Goal: Task Accomplishment & Management: Use online tool/utility

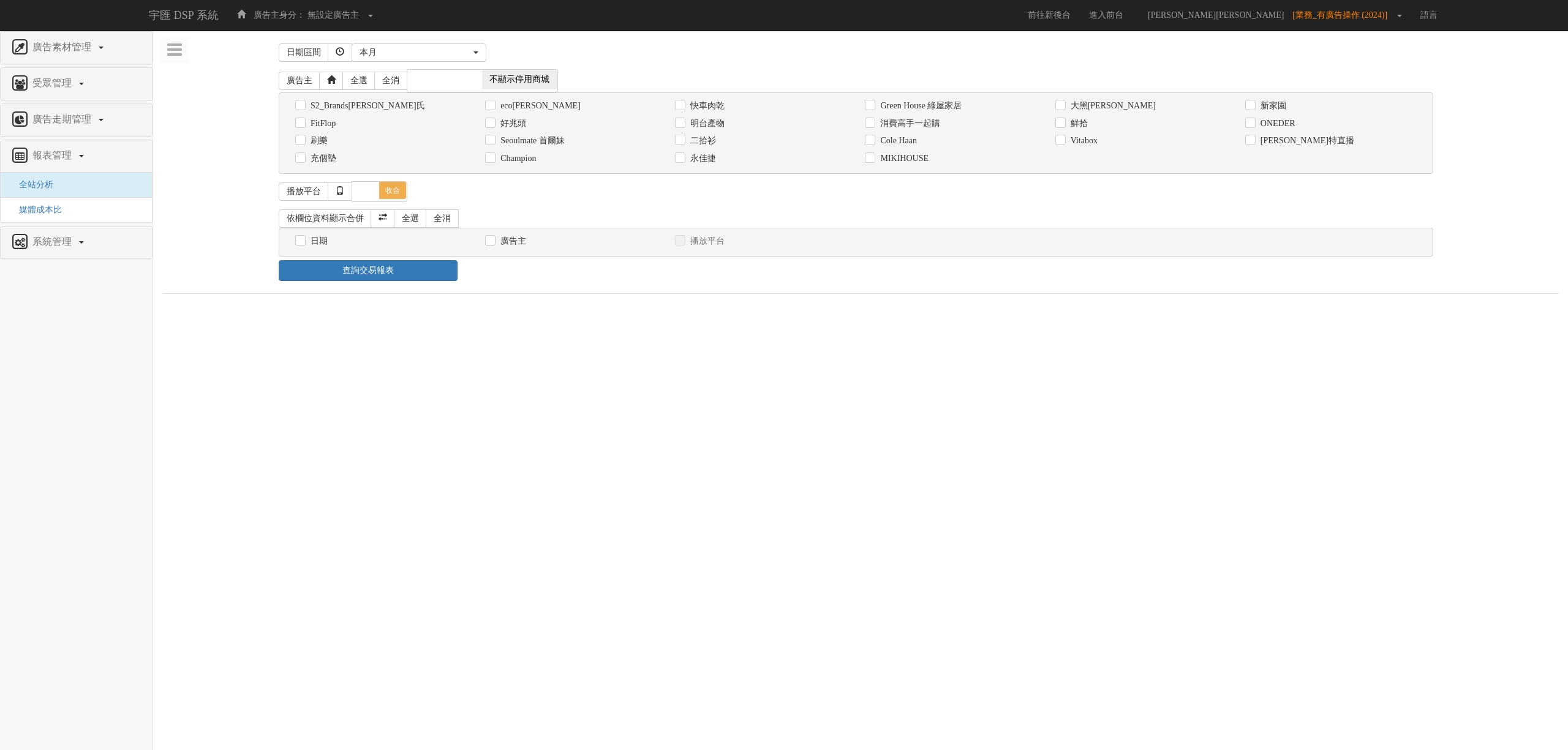
click at [915, 128] on label "消費高手一起購" at bounding box center [909, 123] width 63 height 13
click at [873, 127] on input "消費高手一起購" at bounding box center [868, 123] width 8 height 8
click at [895, 123] on label "消費高手一起購" at bounding box center [909, 123] width 63 height 13
click at [873, 123] on input "消費高手一起購" at bounding box center [868, 123] width 8 height 8
checkbox input "false"
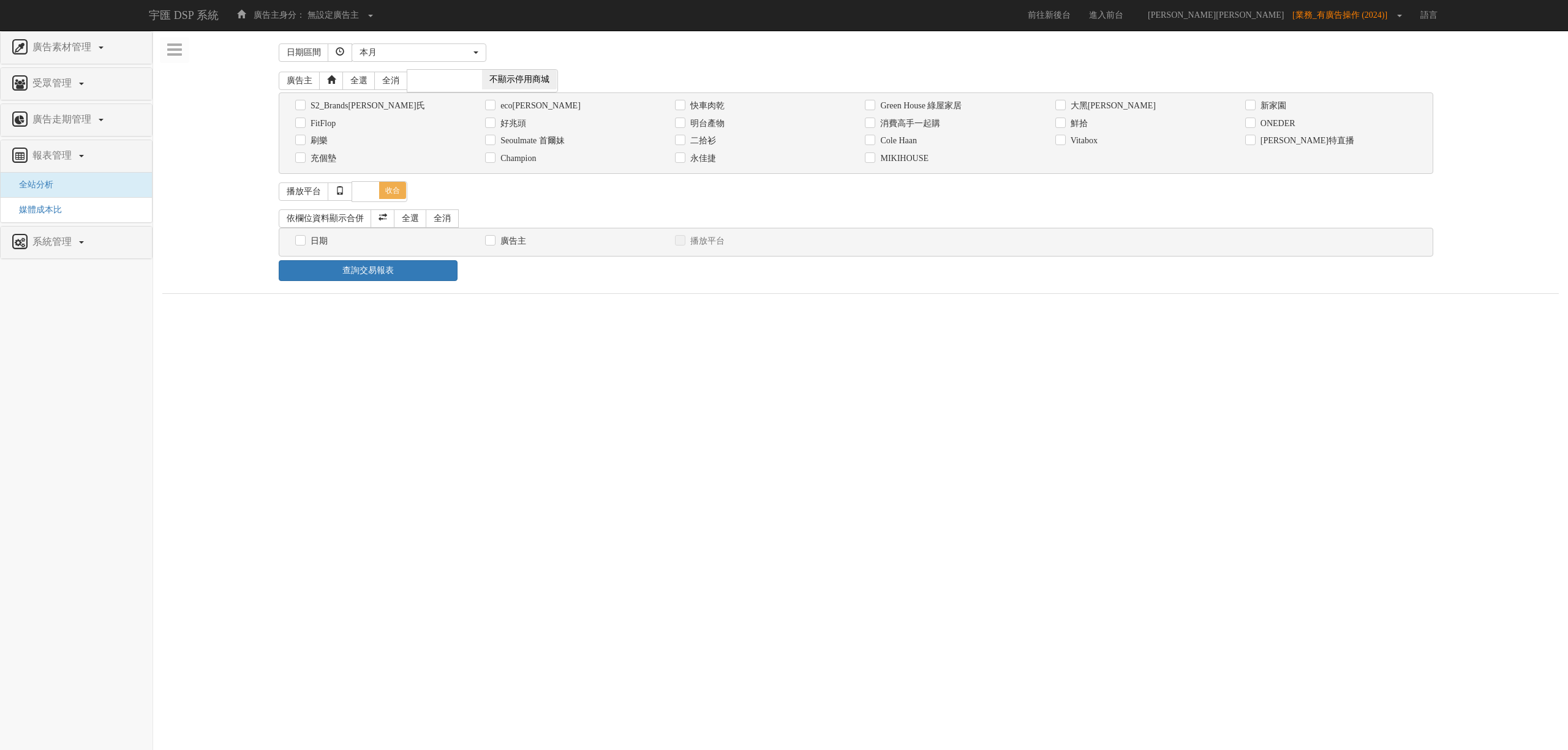
click at [899, 143] on label "Cole Haan" at bounding box center [896, 141] width 39 height 13
click at [873, 143] on input "Cole Haan" at bounding box center [868, 141] width 8 height 8
checkbox input "true"
click at [321, 242] on label "日期" at bounding box center [317, 242] width 20 height 13
click at [303, 242] on input "日期" at bounding box center [298, 241] width 8 height 8
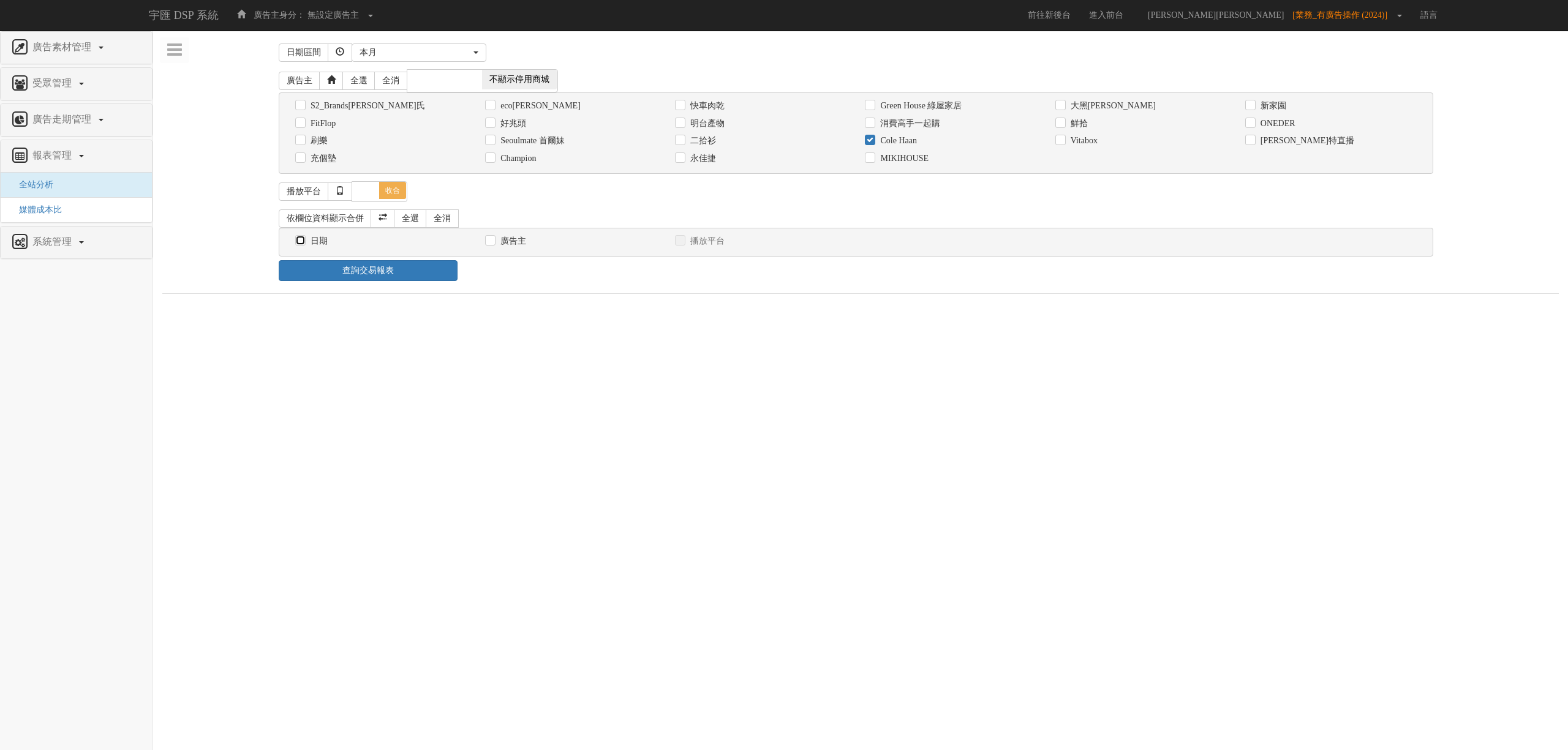
checkbox input "true"
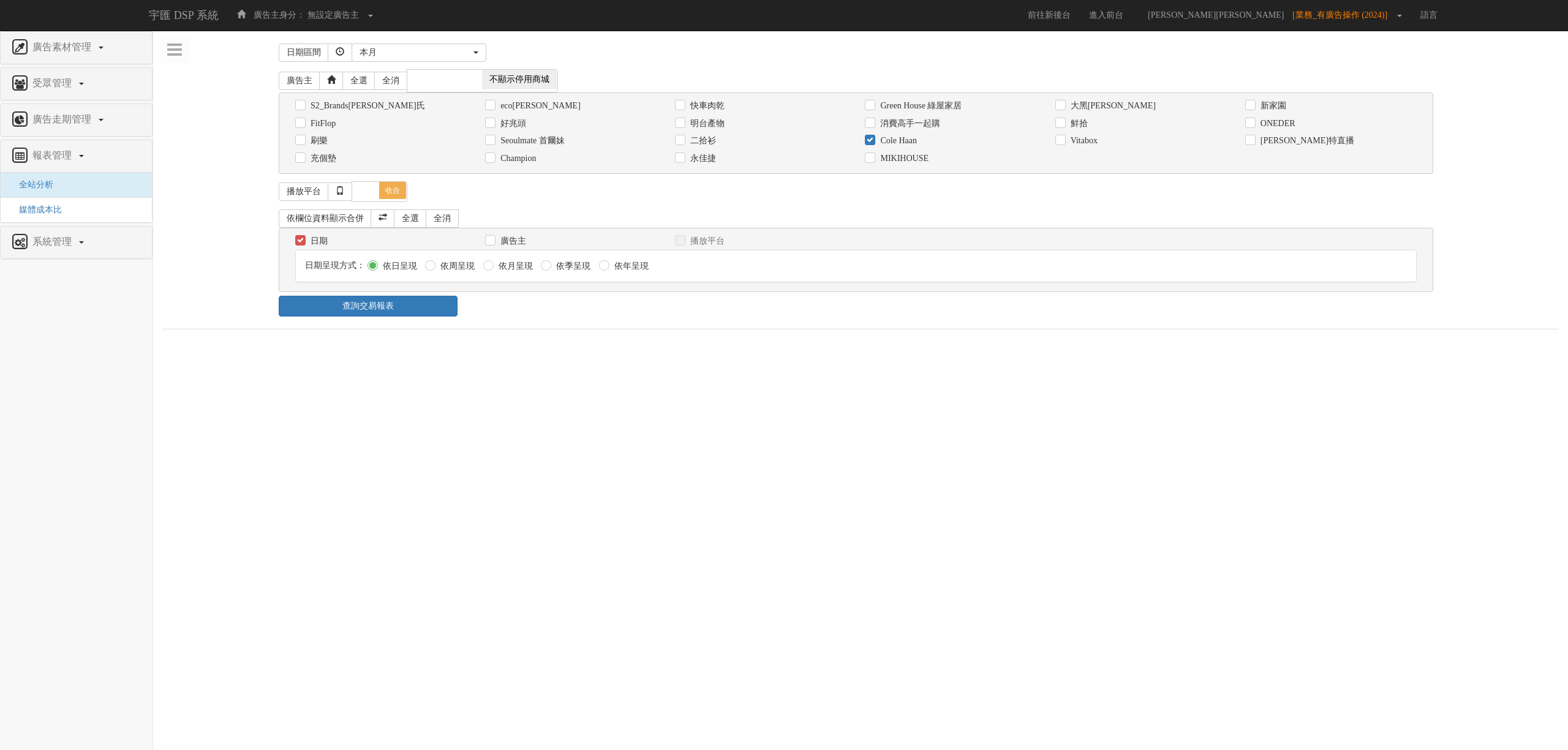
click at [356, 295] on div "日期呈現方式： 依日呈現 依周呈現 依月呈現 依季呈現 依年呈現" at bounding box center [856, 272] width 1140 height 45
click at [362, 301] on div "日期 廣告主 播放平台 日期呈現方式： 依日呈現 依周呈現 依月呈現" at bounding box center [856, 265] width 1155 height 74
click at [403, 322] on link "查詢交易報表" at bounding box center [368, 315] width 179 height 21
drag, startPoint x: 620, startPoint y: 332, endPoint x: 860, endPoint y: 268, distance: 248.4
click at [622, 332] on div "日期區間 [DATE] 本[PERSON_NAME] 本月 上月 過去7天 過去14天 過去30天 指定日期 本月 開始日期 [DATE] 結束日期 [DAT…" at bounding box center [860, 354] width 1397 height 630
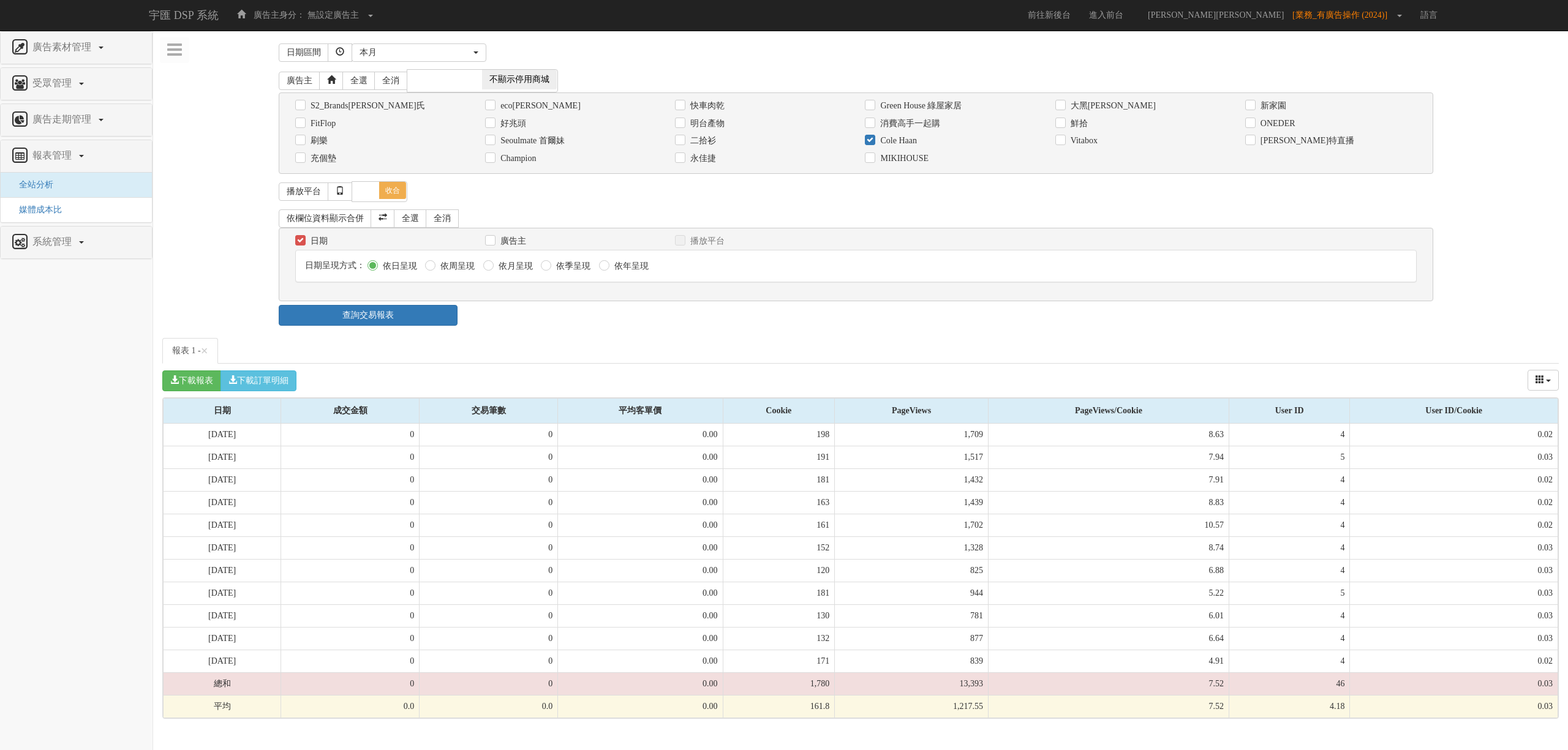
click at [904, 140] on label "Cole Haan" at bounding box center [896, 141] width 39 height 13
click at [873, 140] on input "Cole Haan" at bounding box center [868, 141] width 8 height 8
checkbox input "false"
click at [525, 161] on label "Champion" at bounding box center [517, 159] width 39 height 13
click at [493, 161] on input "Champion" at bounding box center [489, 158] width 8 height 8
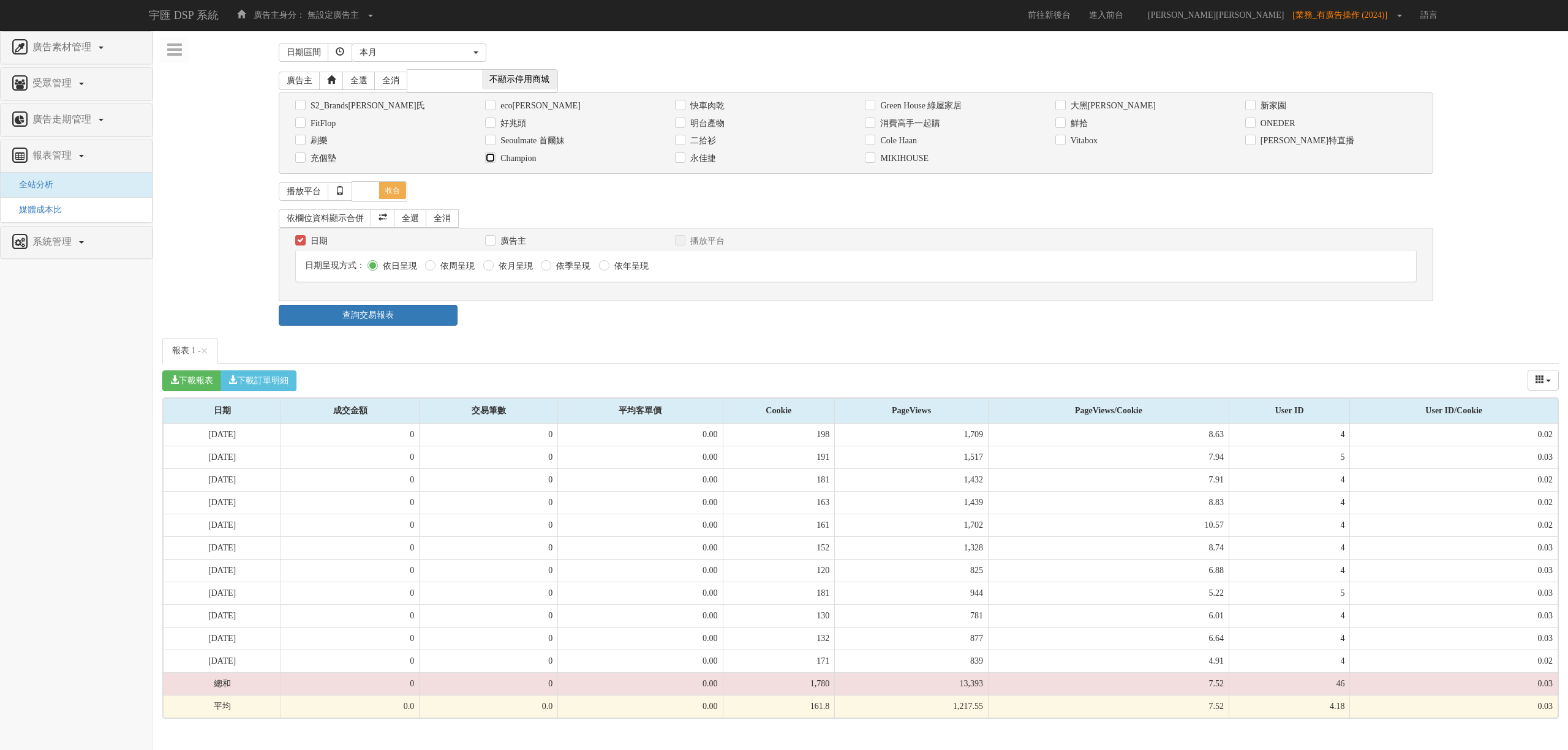
checkbox input "true"
click at [423, 316] on link "查詢交易報表" at bounding box center [368, 315] width 179 height 21
click at [667, 341] on div "日期區間 [DATE] 本[PERSON_NAME] 本月 上月 過去7天 過去14天 過去30天 指定日期 本月 開始日期 [DATE] 結束日期 [DAT…" at bounding box center [860, 379] width 1397 height 679
click at [419, 50] on div "本月" at bounding box center [416, 53] width 112 height 13
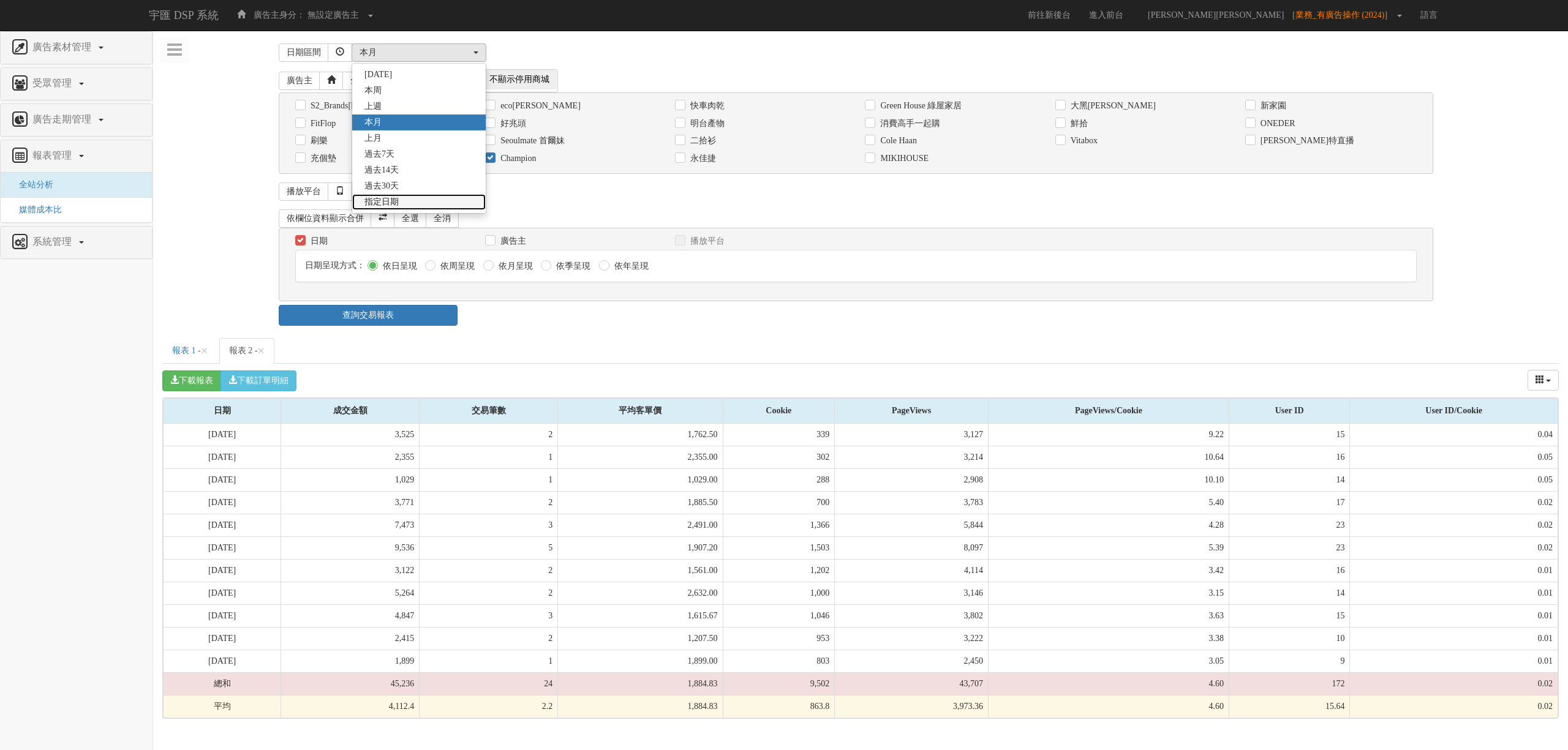
click at [409, 199] on link "指定日期" at bounding box center [419, 202] width 133 height 16
select select "Custom"
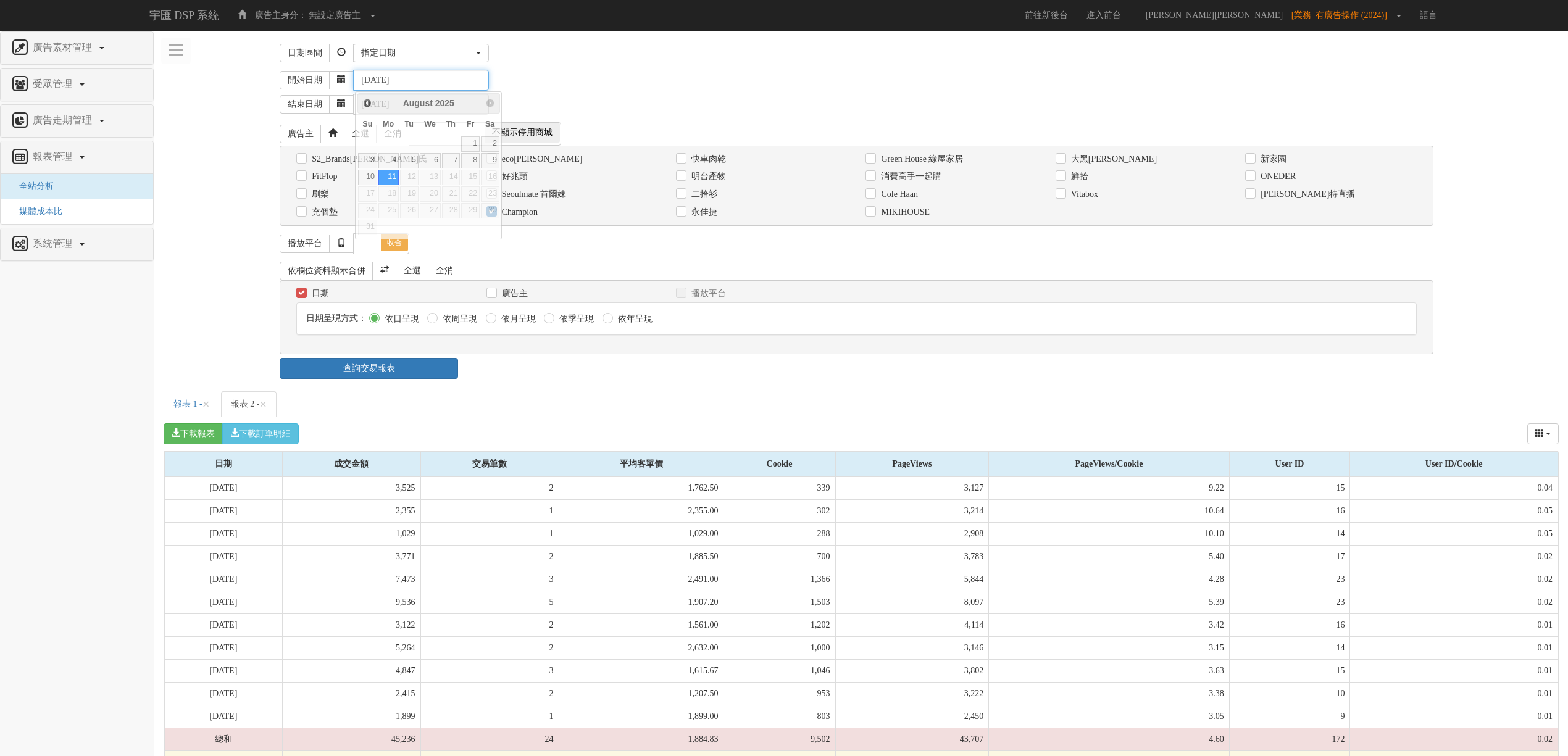
click at [384, 80] on input "[DATE]" at bounding box center [421, 80] width 135 height 21
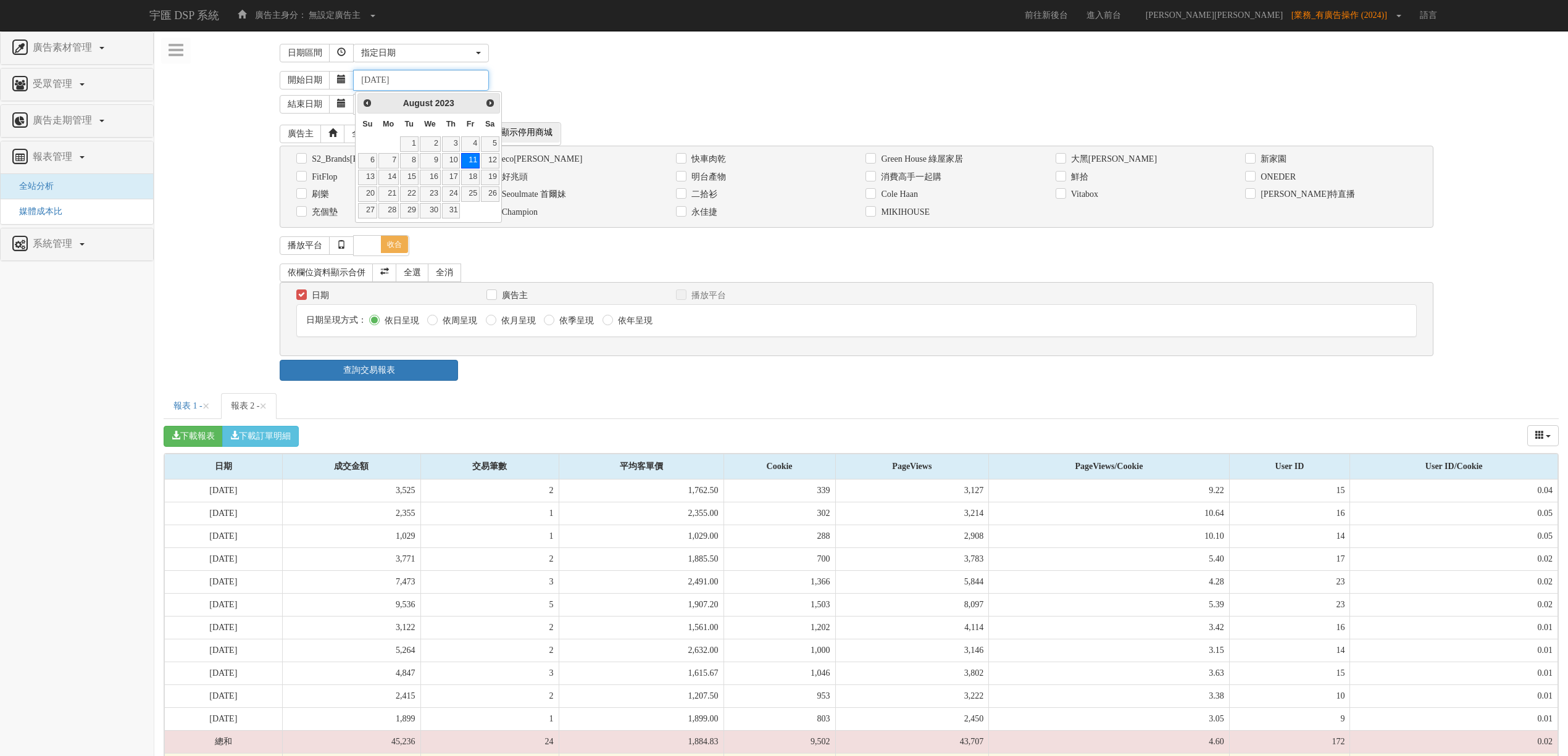
click at [393, 82] on input "[DATE]" at bounding box center [421, 80] width 135 height 21
click at [396, 83] on input "[DATE]" at bounding box center [421, 80] width 135 height 21
click at [415, 83] on input "[DATE]" at bounding box center [421, 80] width 135 height 21
type input "[DATE]"
click at [655, 82] on div "開始日期 [DATE]" at bounding box center [919, 80] width 1279 height 21
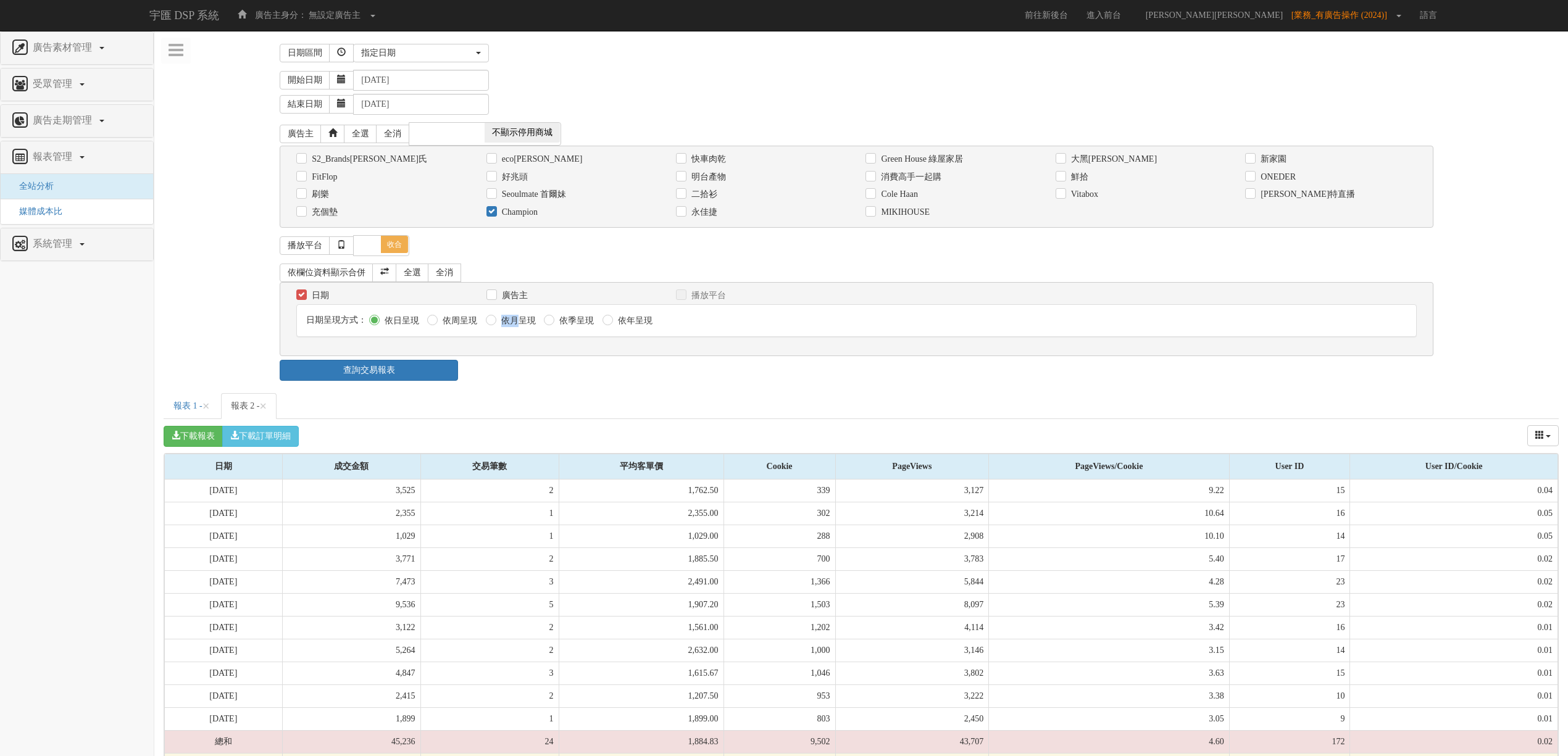
click at [520, 320] on div "日期呈現方式： 依日呈現 依周呈現 依月呈現 依季呈現 依年呈現" at bounding box center [856, 321] width 1118 height 32
click at [520, 320] on label "依月呈現" at bounding box center [516, 321] width 37 height 13
click at [493, 320] on input "依月呈現" at bounding box center [490, 321] width 8 height 8
radio input "true"
click at [421, 368] on link "查詢交易報表" at bounding box center [369, 370] width 178 height 21
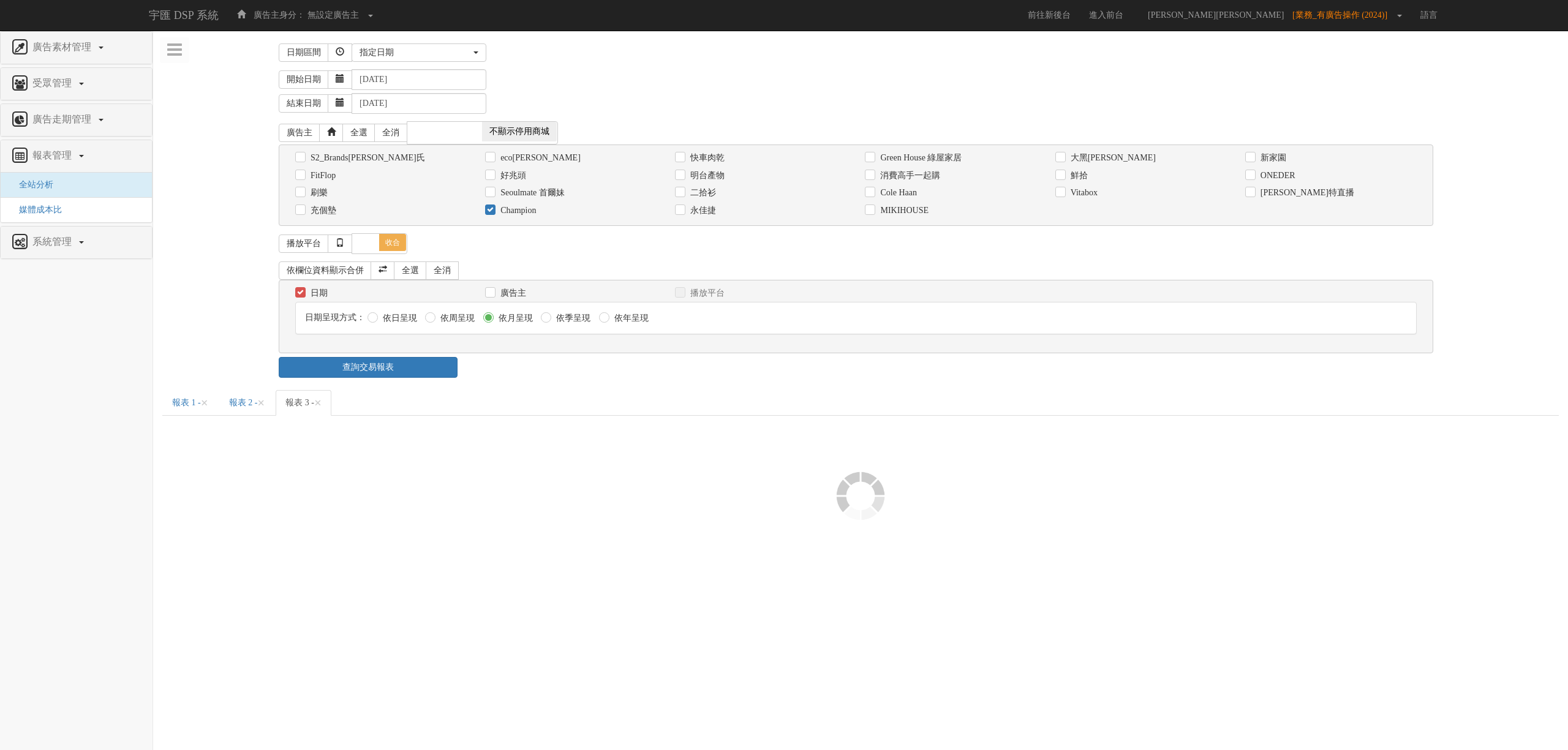
drag, startPoint x: 591, startPoint y: 365, endPoint x: 450, endPoint y: 83, distance: 315.3
click at [593, 364] on div "查詢交易報表" at bounding box center [860, 367] width 1182 height 21
click at [438, 41] on div "日期區間 [DATE] 本[PERSON_NAME] 本月 上月 過去7天 過去14天 過去30天 指定日期 指定日期 [DATE] 本[PERSON_NAM…" at bounding box center [860, 52] width 1164 height 26
click at [442, 49] on div "指定日期" at bounding box center [416, 53] width 112 height 13
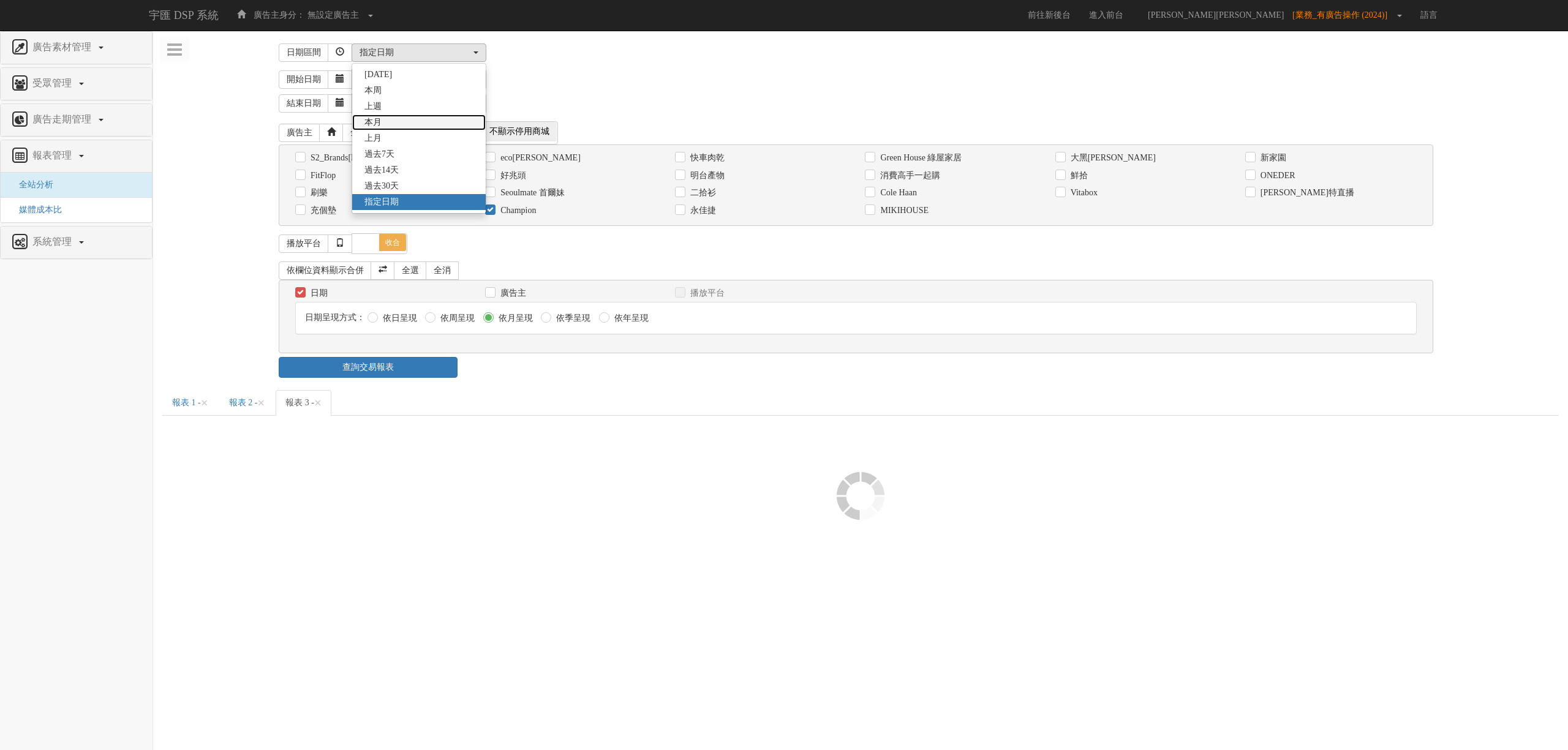
click at [419, 120] on link "本月" at bounding box center [419, 123] width 133 height 16
select select "ThisMonth"
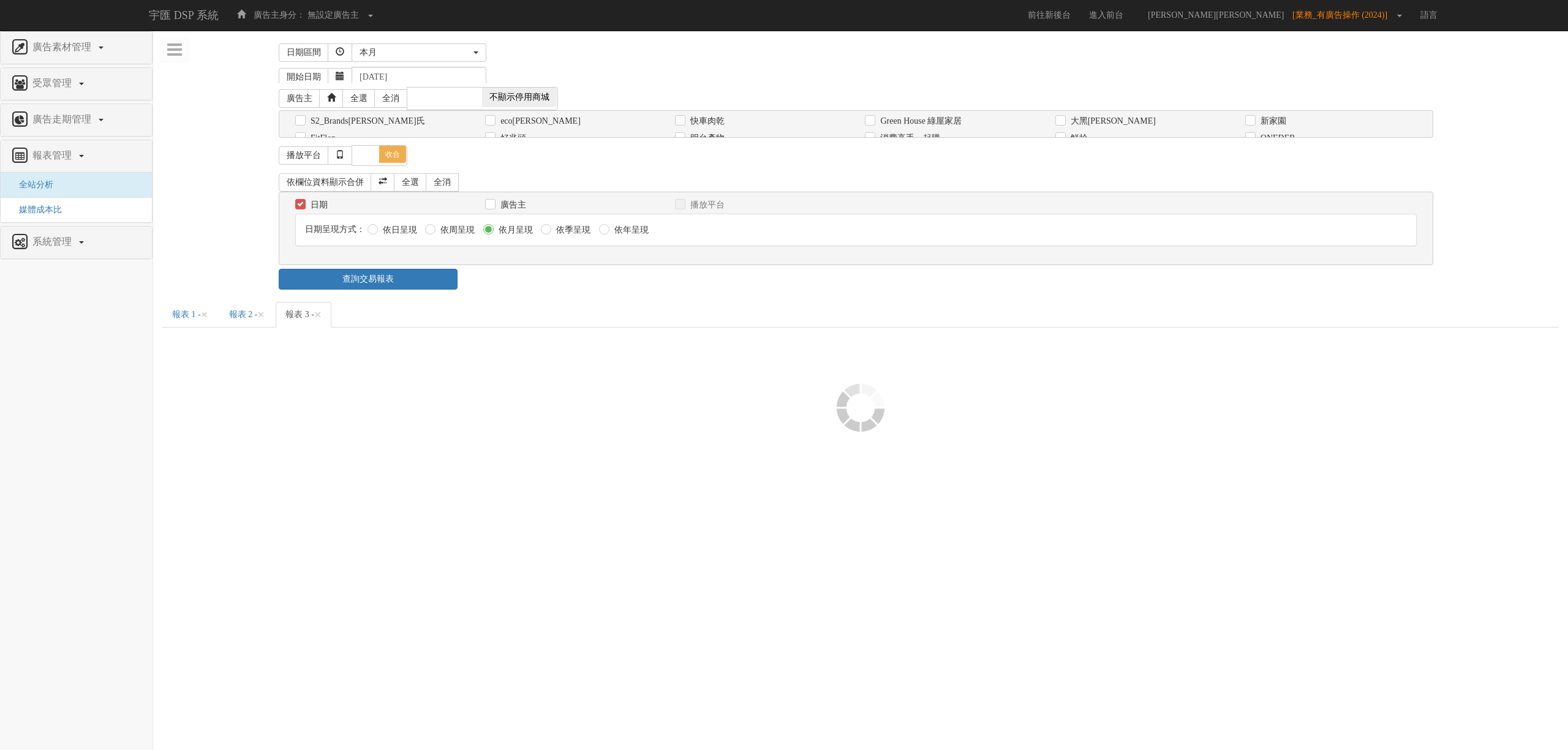
click at [708, 89] on div "日期區間 [DATE] 本[PERSON_NAME] 本月 上月 過去7天 過去14天 過去30天 指定日期 本月 [DATE] 本[PERSON_NAME]…" at bounding box center [860, 164] width 1397 height 250
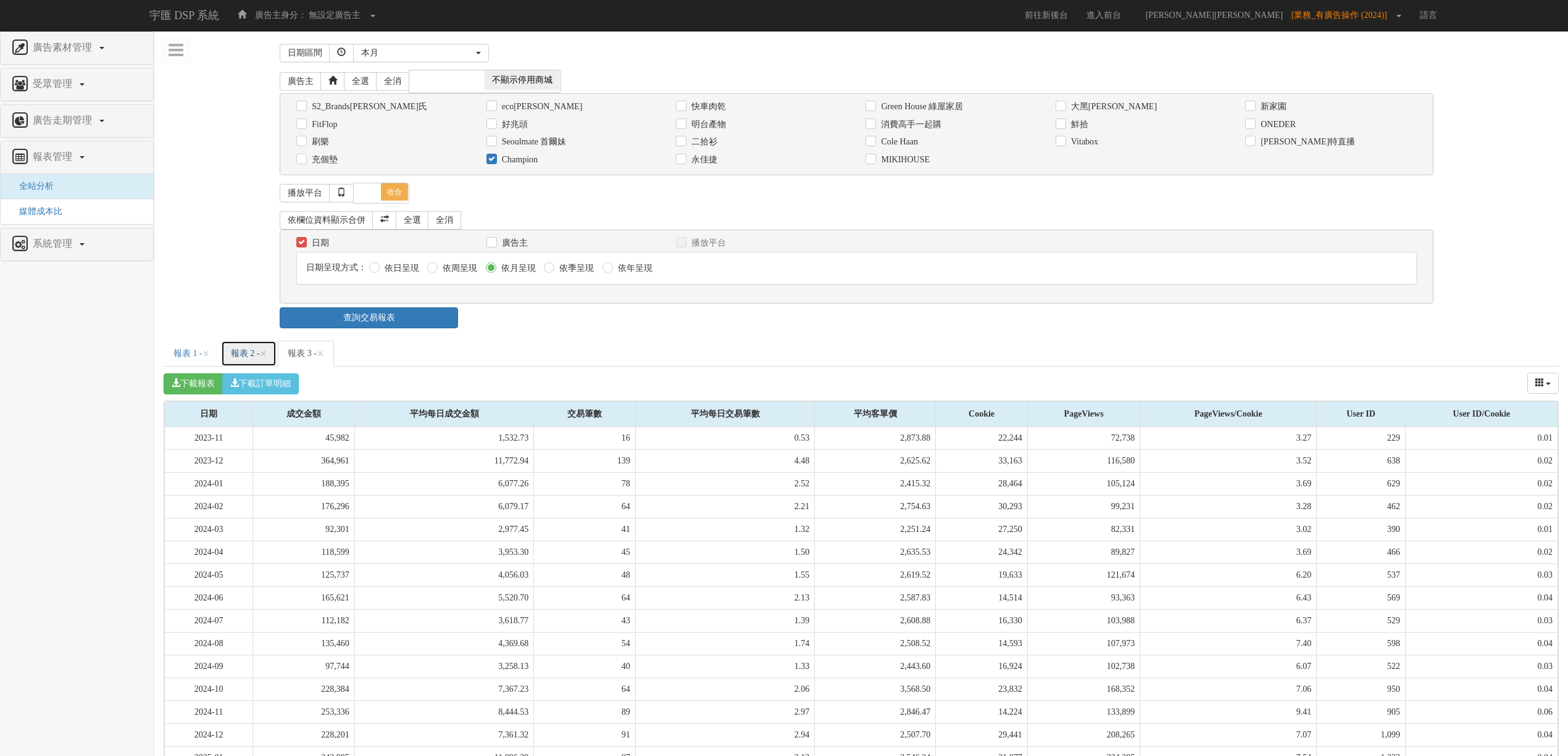
click at [238, 362] on link "報表 2 - ×" at bounding box center [249, 353] width 56 height 26
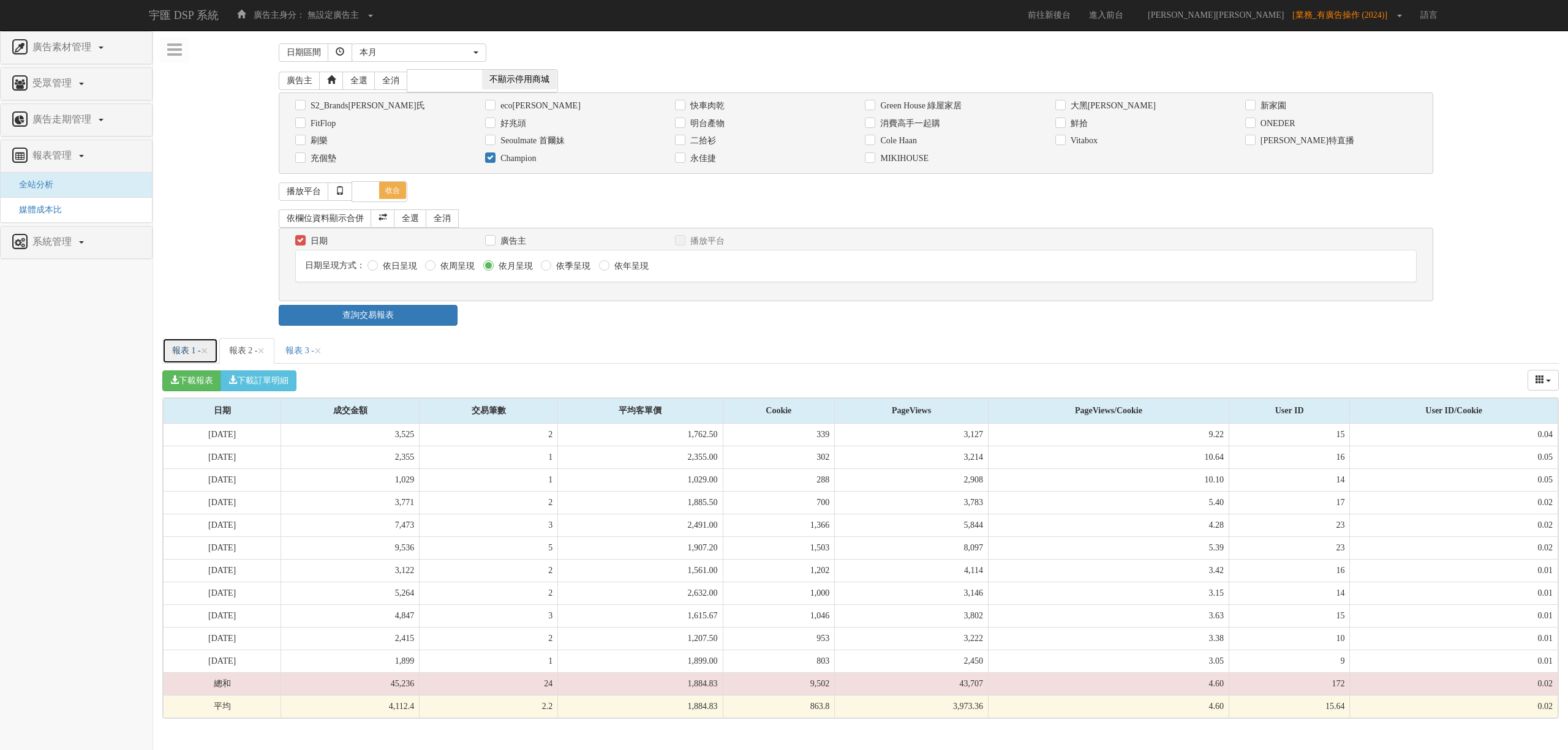
click at [177, 362] on link "報表 1 - ×" at bounding box center [190, 351] width 56 height 26
click at [273, 355] on link "報表 2 - ×" at bounding box center [247, 351] width 56 height 26
click at [208, 356] on span "×" at bounding box center [205, 351] width 7 height 14
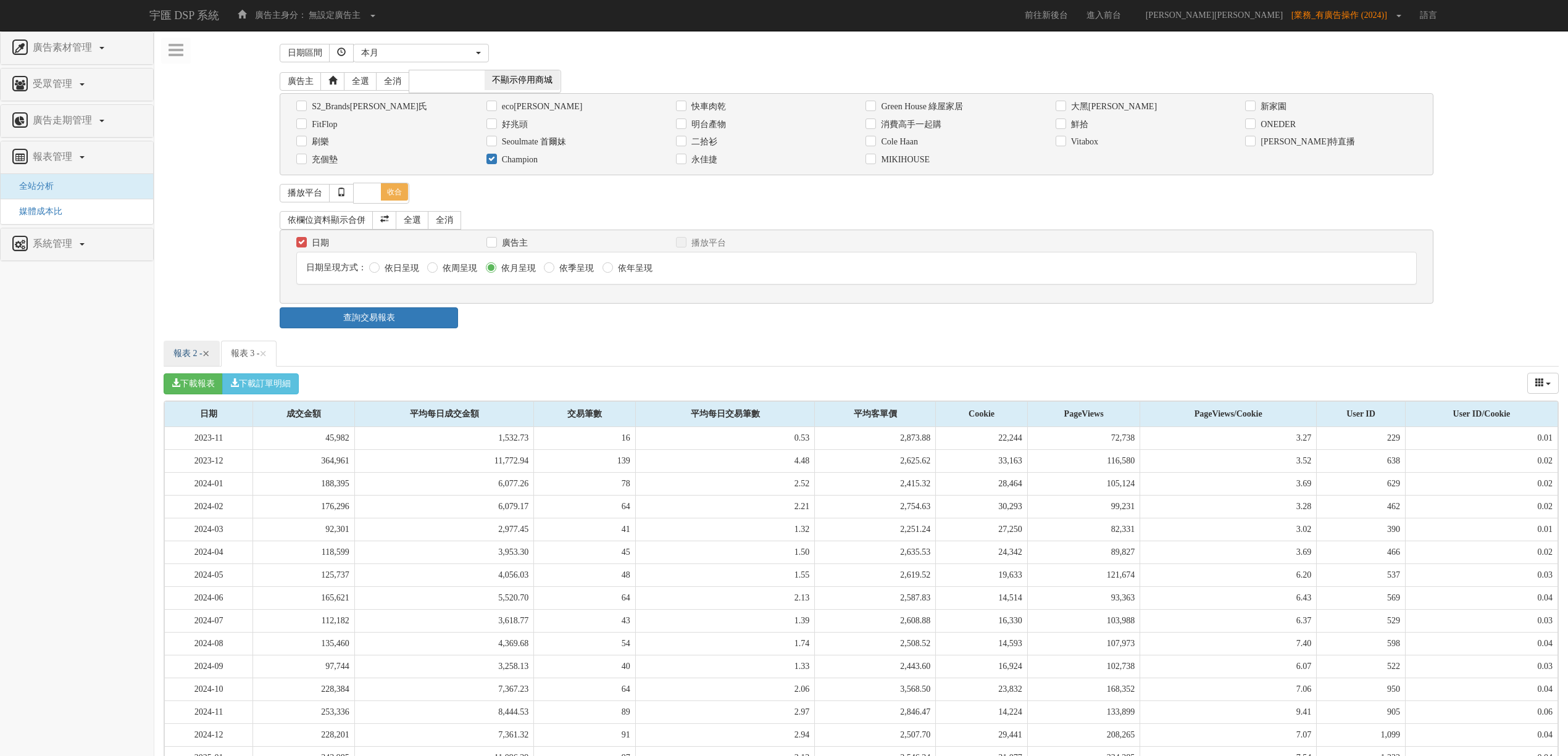
click at [210, 358] on span "×" at bounding box center [206, 353] width 7 height 15
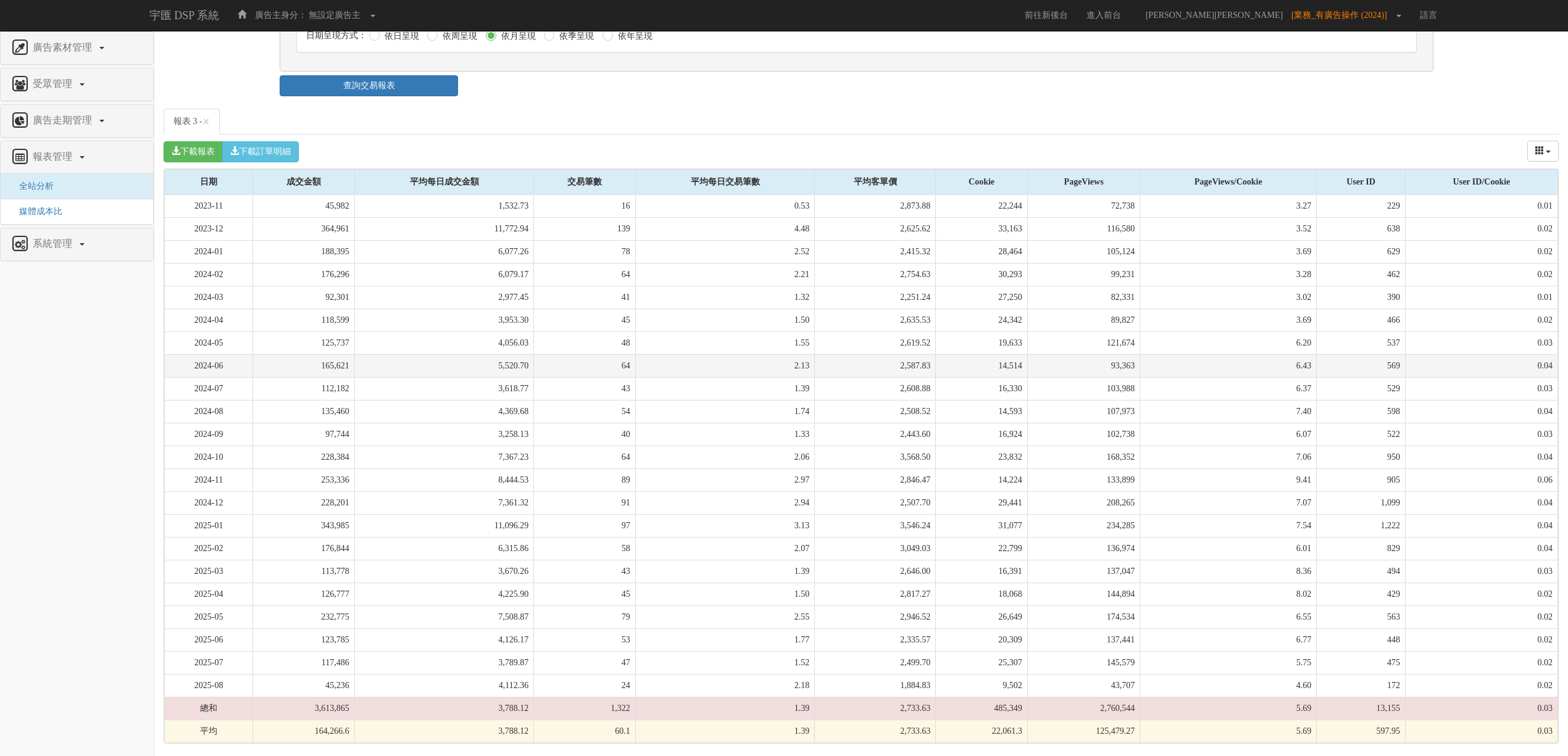
scroll to position [242, 0]
drag, startPoint x: 342, startPoint y: 602, endPoint x: 343, endPoint y: 610, distance: 8.1
click at [343, 610] on tbody "2023-11 45,982 1,532.73 16 0.53 2,873.88 22,244 72,738 3.27 229 0.01 2023-12 36…" at bounding box center [860, 469] width 1393 height 548
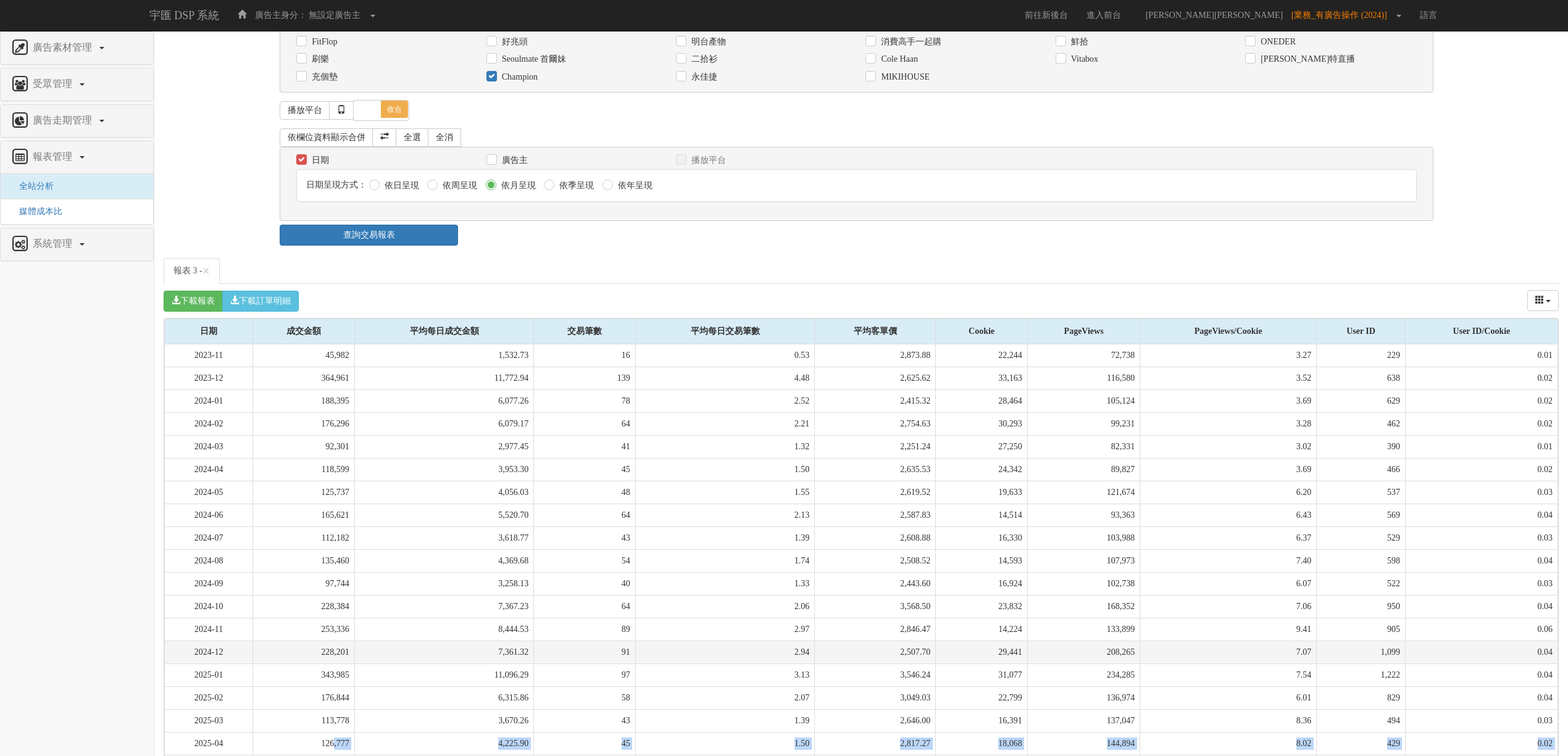
scroll to position [0, 0]
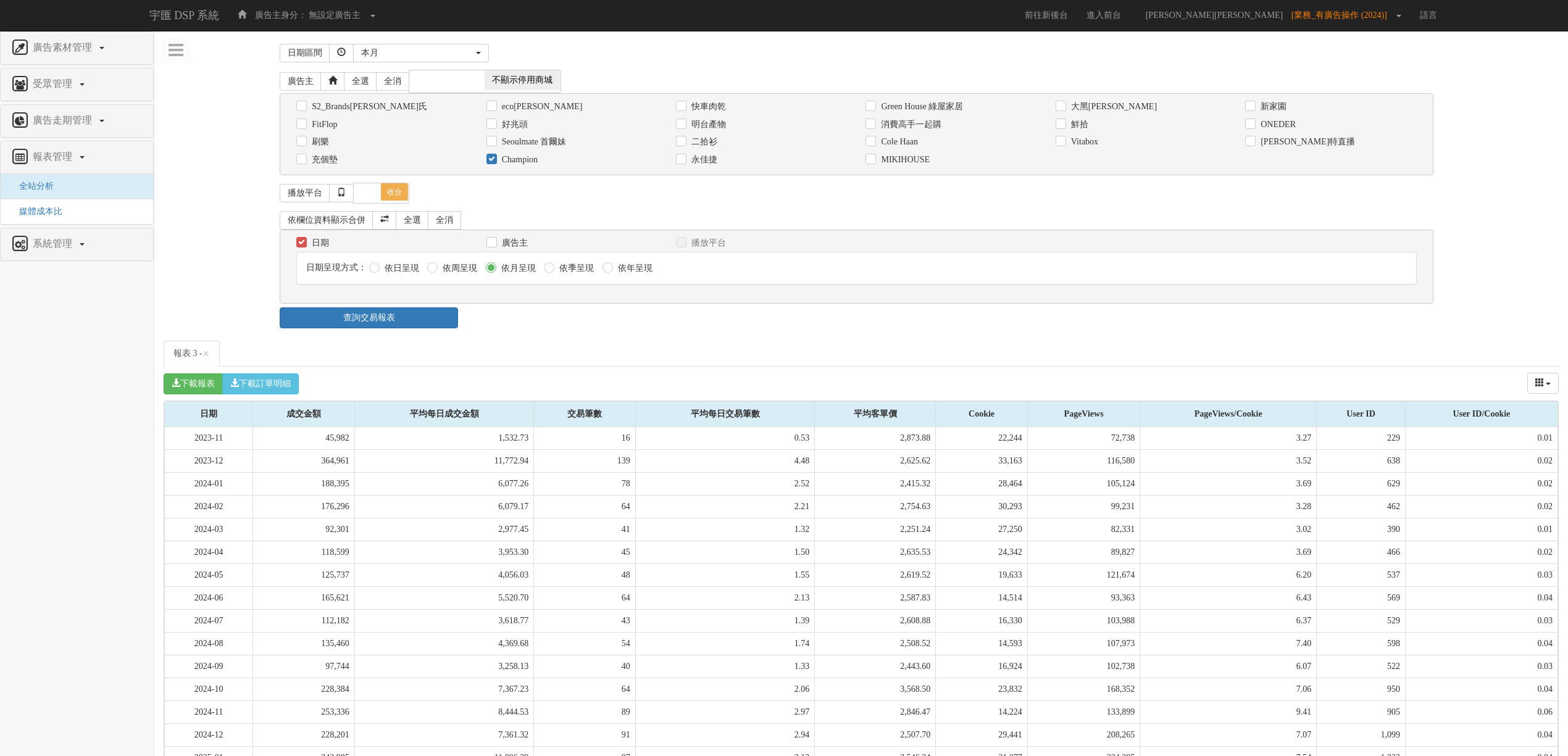
click at [512, 162] on label "Champion" at bounding box center [518, 160] width 39 height 13
click at [494, 162] on input "Champion" at bounding box center [490, 159] width 8 height 8
checkbox input "false"
click at [1084, 140] on label "Vitabox" at bounding box center [1082, 142] width 30 height 13
click at [1064, 140] on input "Vitabox" at bounding box center [1059, 142] width 8 height 8
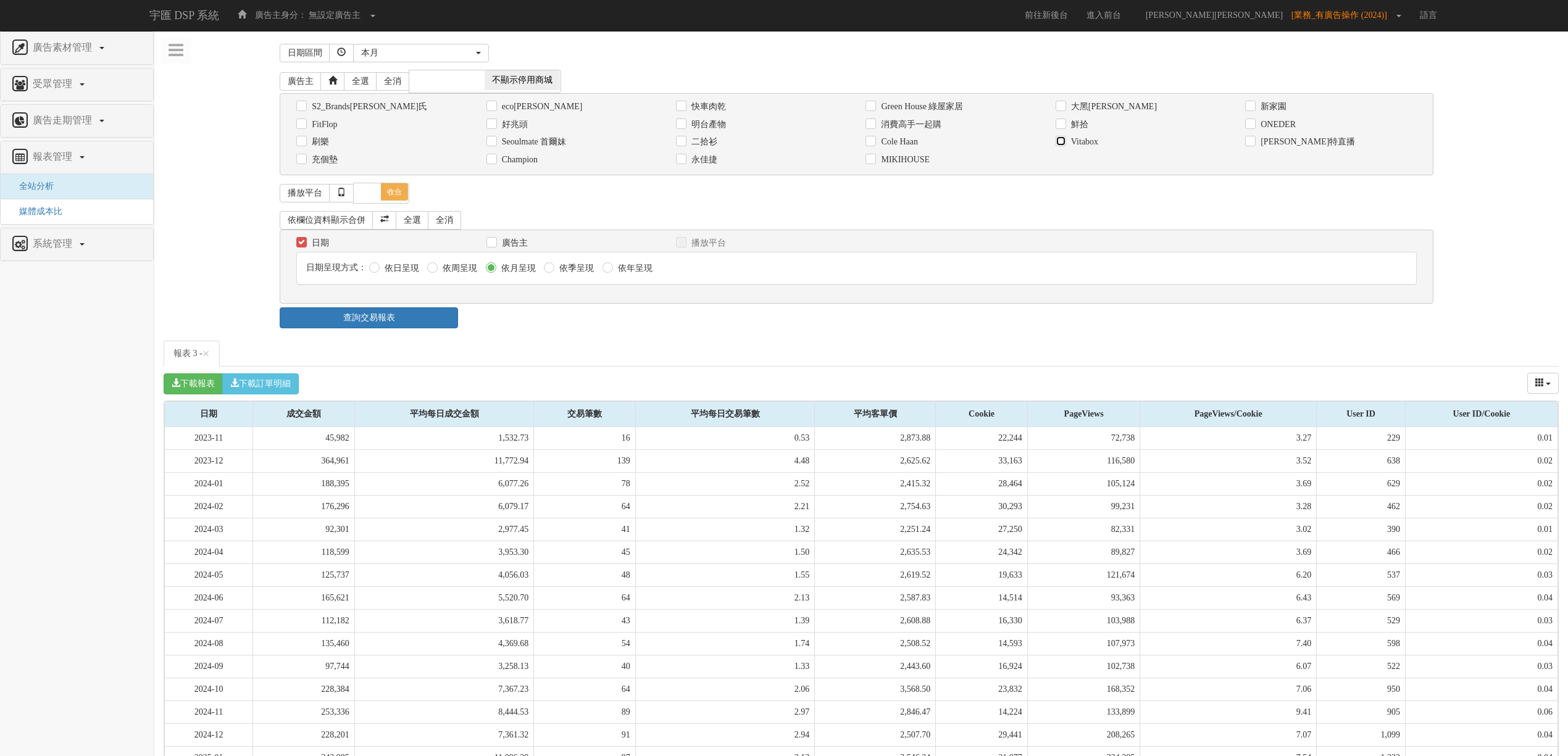
checkbox input "true"
click at [379, 307] on div "依欄位資料顯示合併 全選 全消 日期 廣告主 播放平台 日期呈現方式： 依日呈現 依周呈現" at bounding box center [860, 257] width 1162 height 100
click at [373, 274] on div "依日呈現" at bounding box center [393, 268] width 50 height 13
click at [383, 268] on label "依日呈現" at bounding box center [400, 269] width 37 height 13
click at [377, 268] on input "依日呈現" at bounding box center [372, 268] width 8 height 8
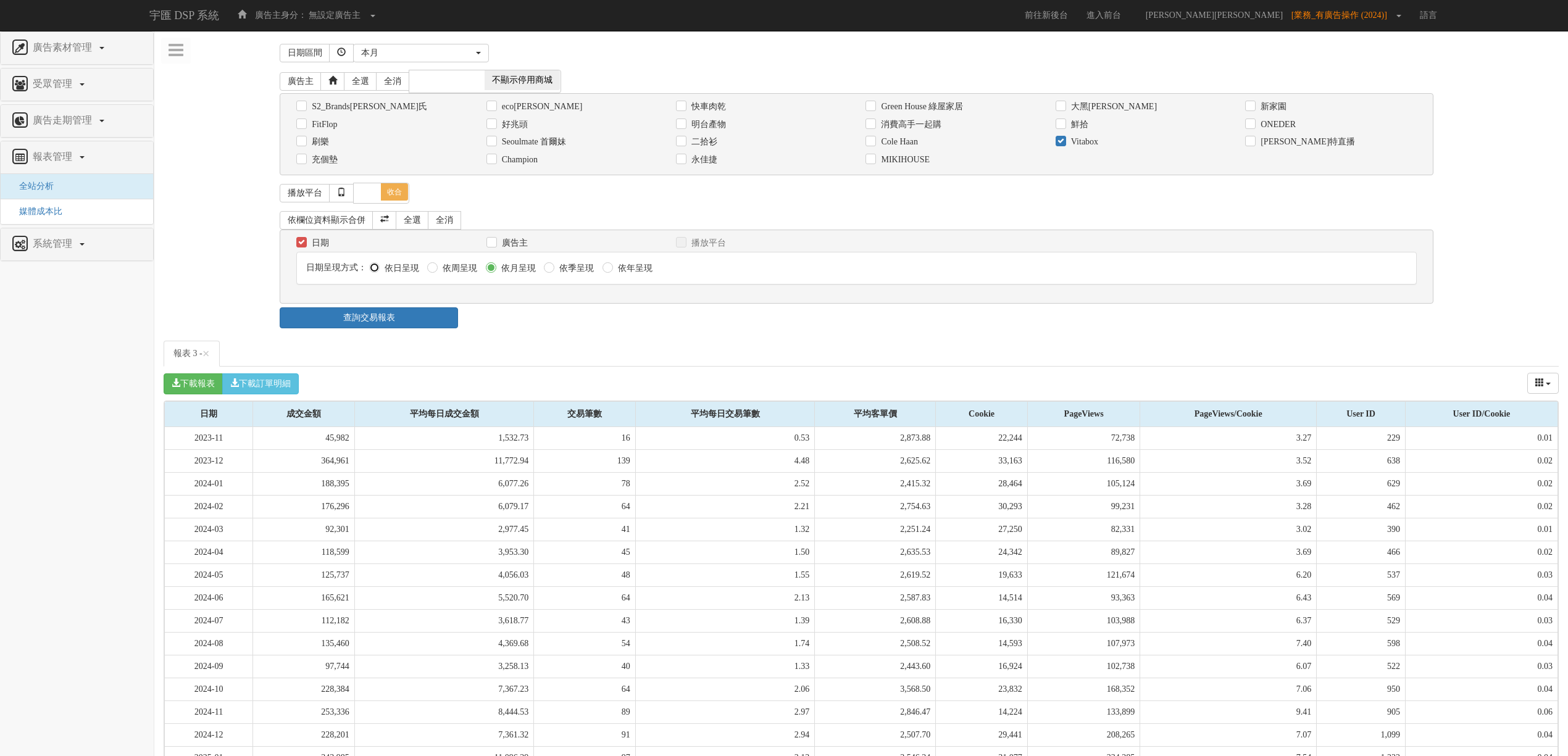
radio input "true"
click at [385, 312] on link "查詢交易報表" at bounding box center [369, 317] width 178 height 21
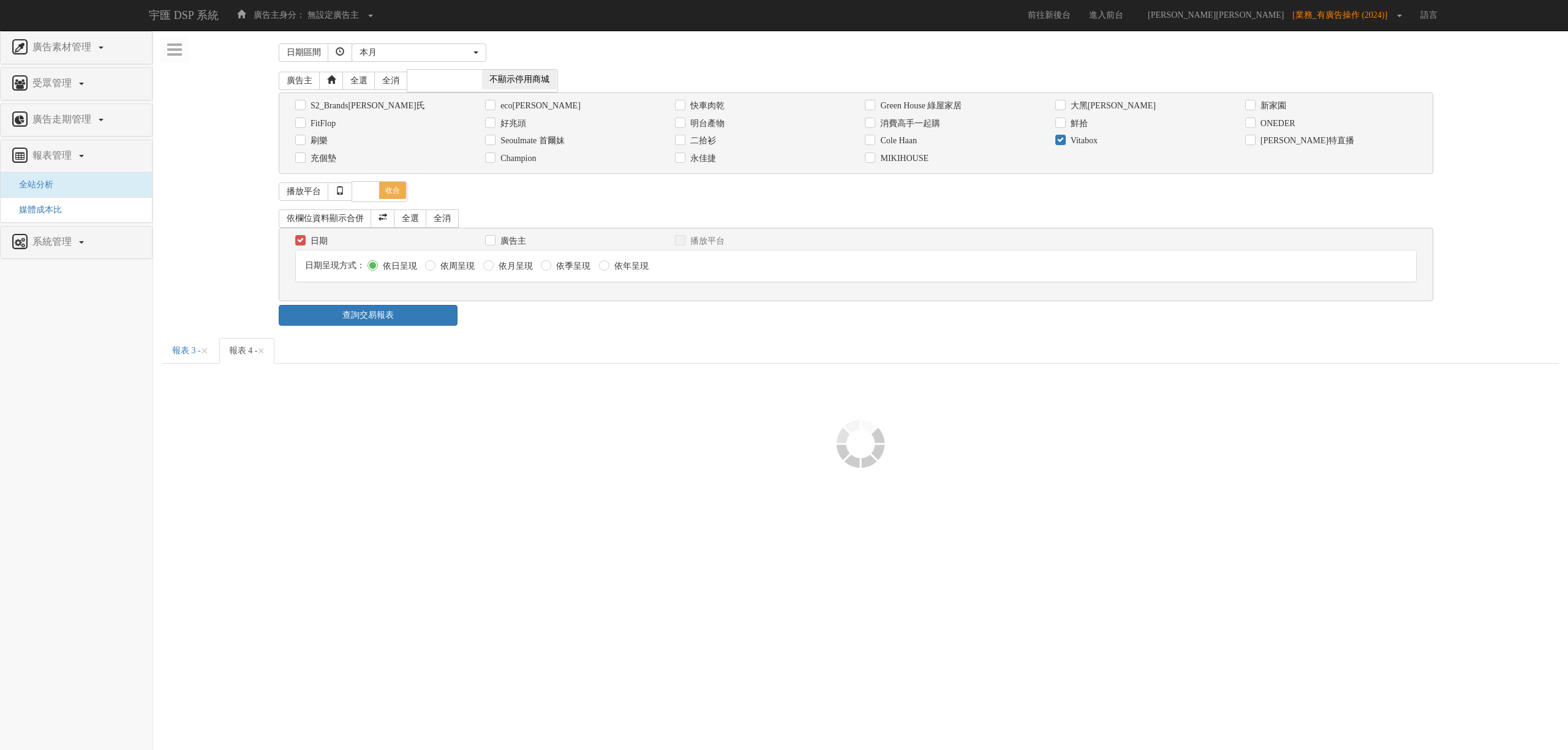
click at [670, 343] on ul "報表 3 - × 報表 4 - ×" at bounding box center [860, 351] width 1397 height 26
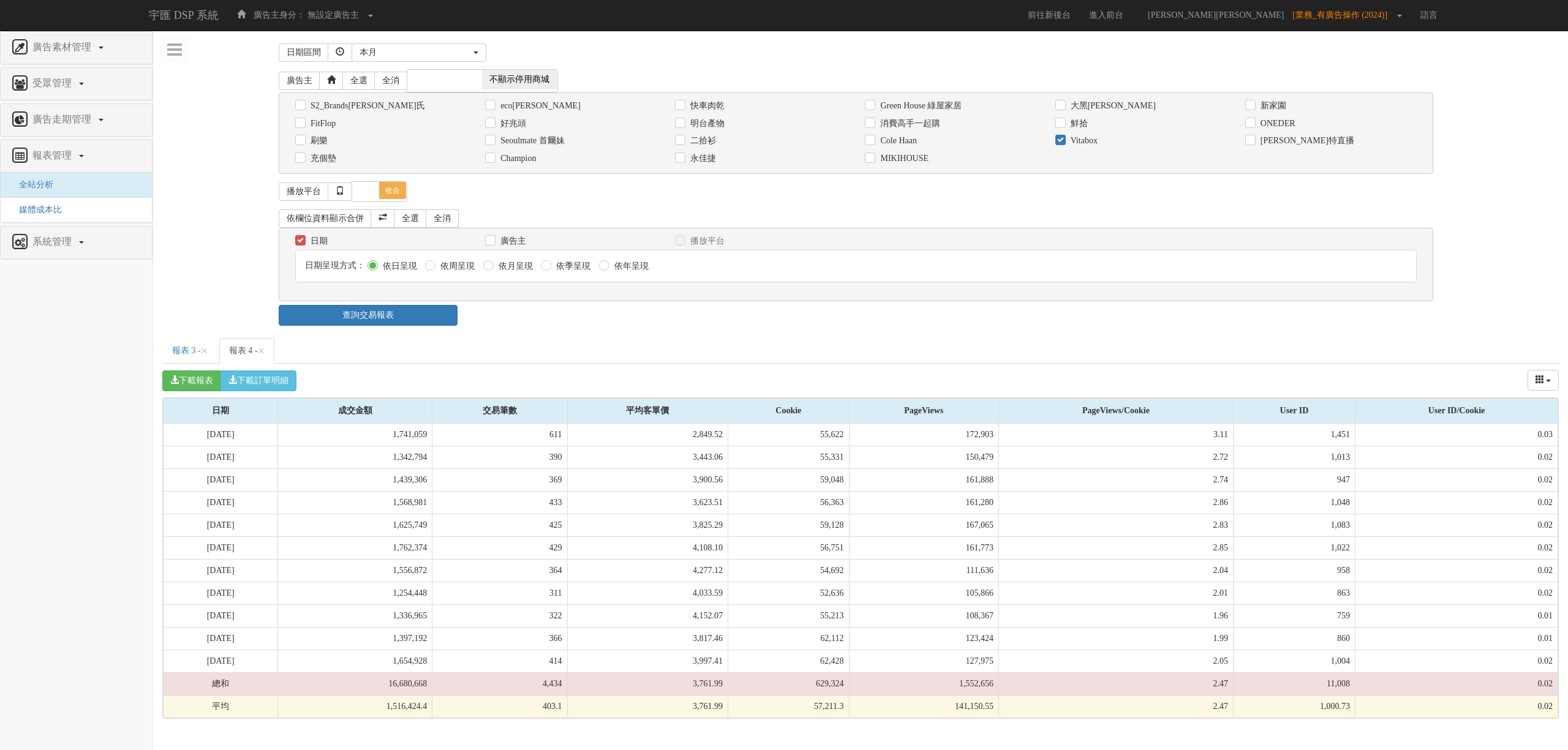
click at [441, 42] on div "日期區間 [DATE] 本[PERSON_NAME] 本月 上月 過去7天 過去14天 過去30天 指定日期 本月 [DATE] 本[PERSON_NAME]…" at bounding box center [860, 52] width 1164 height 26
click at [440, 44] on button "本月" at bounding box center [418, 52] width 134 height 18
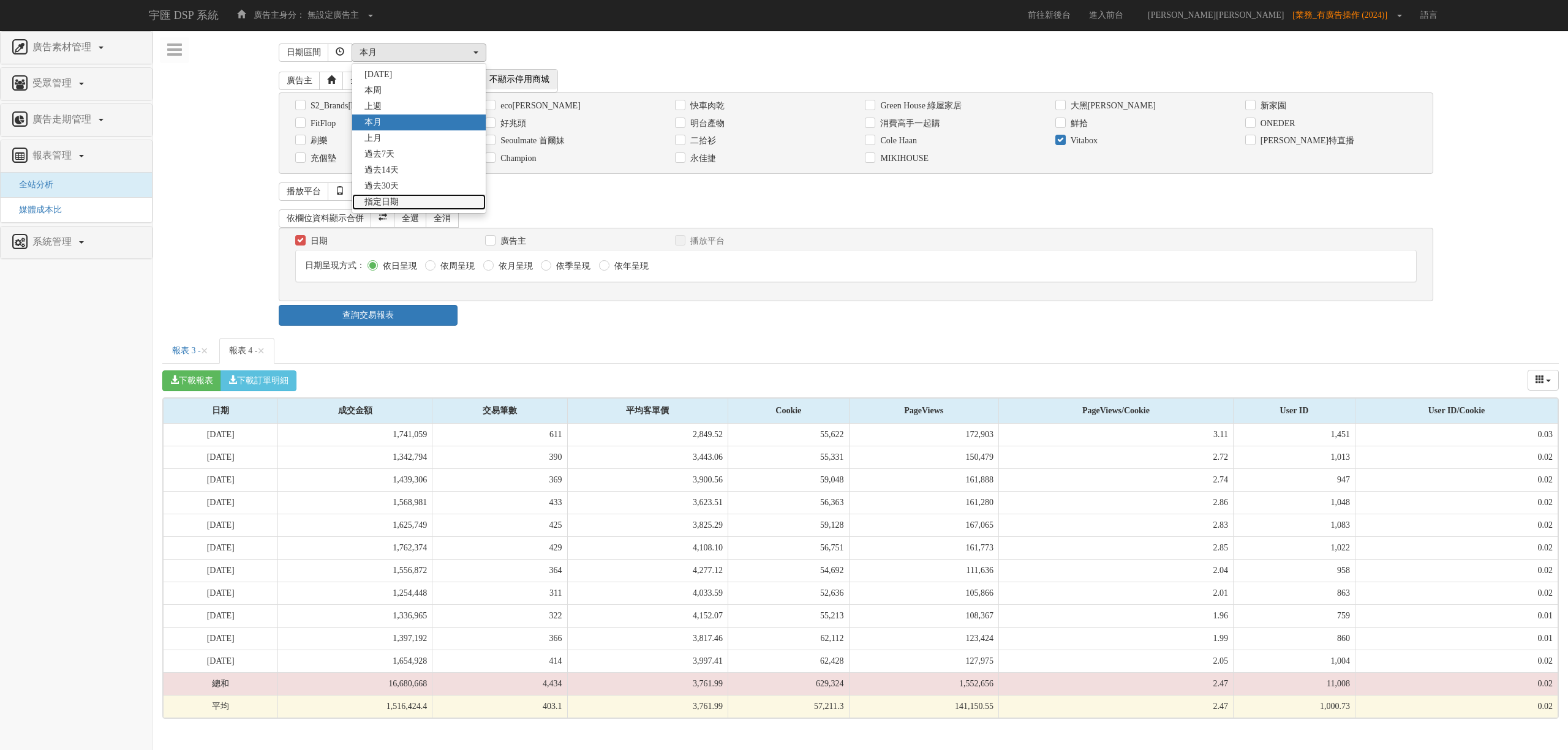
click at [400, 198] on link "指定日期" at bounding box center [419, 202] width 133 height 16
select select "Custom"
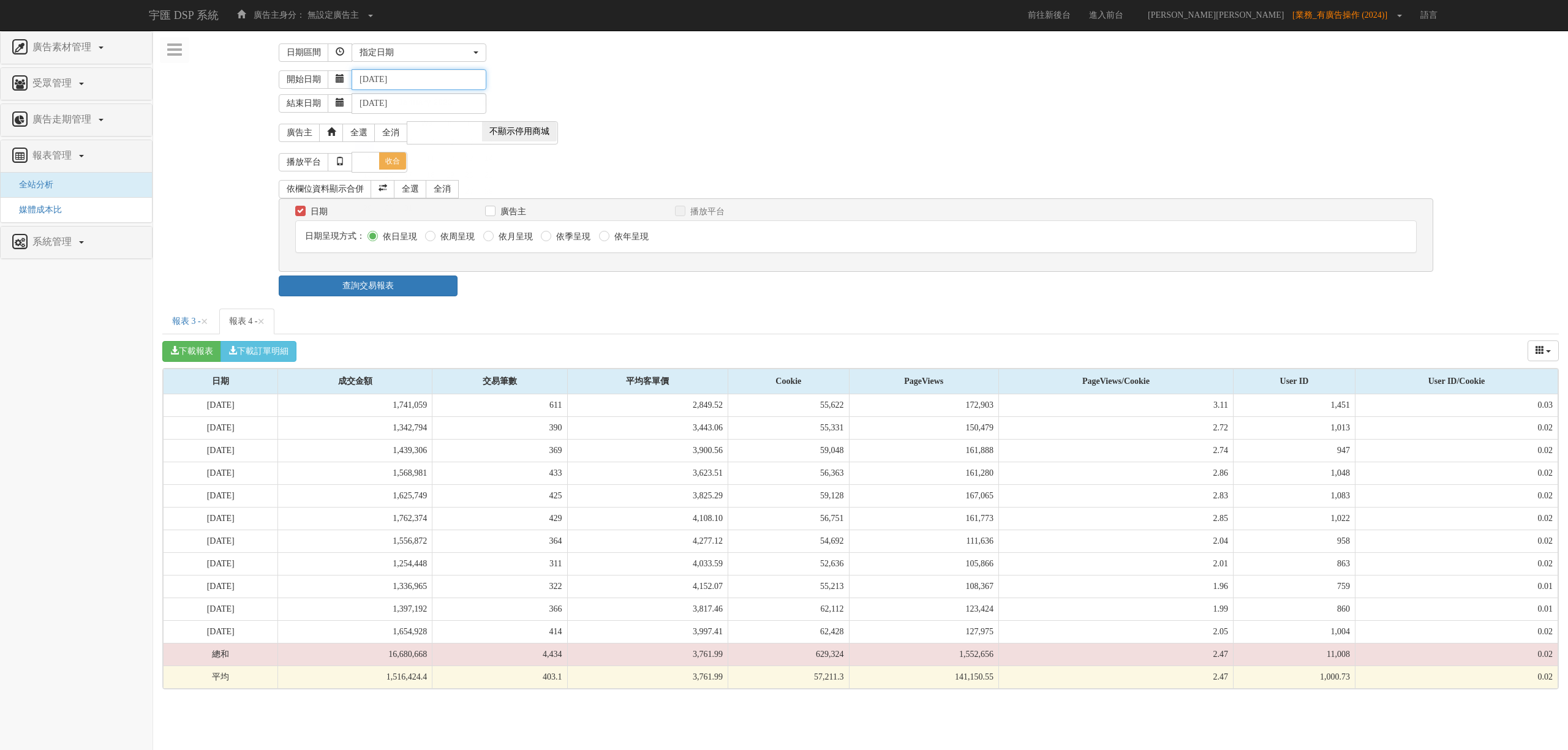
click at [381, 82] on input "[DATE]" at bounding box center [418, 79] width 134 height 21
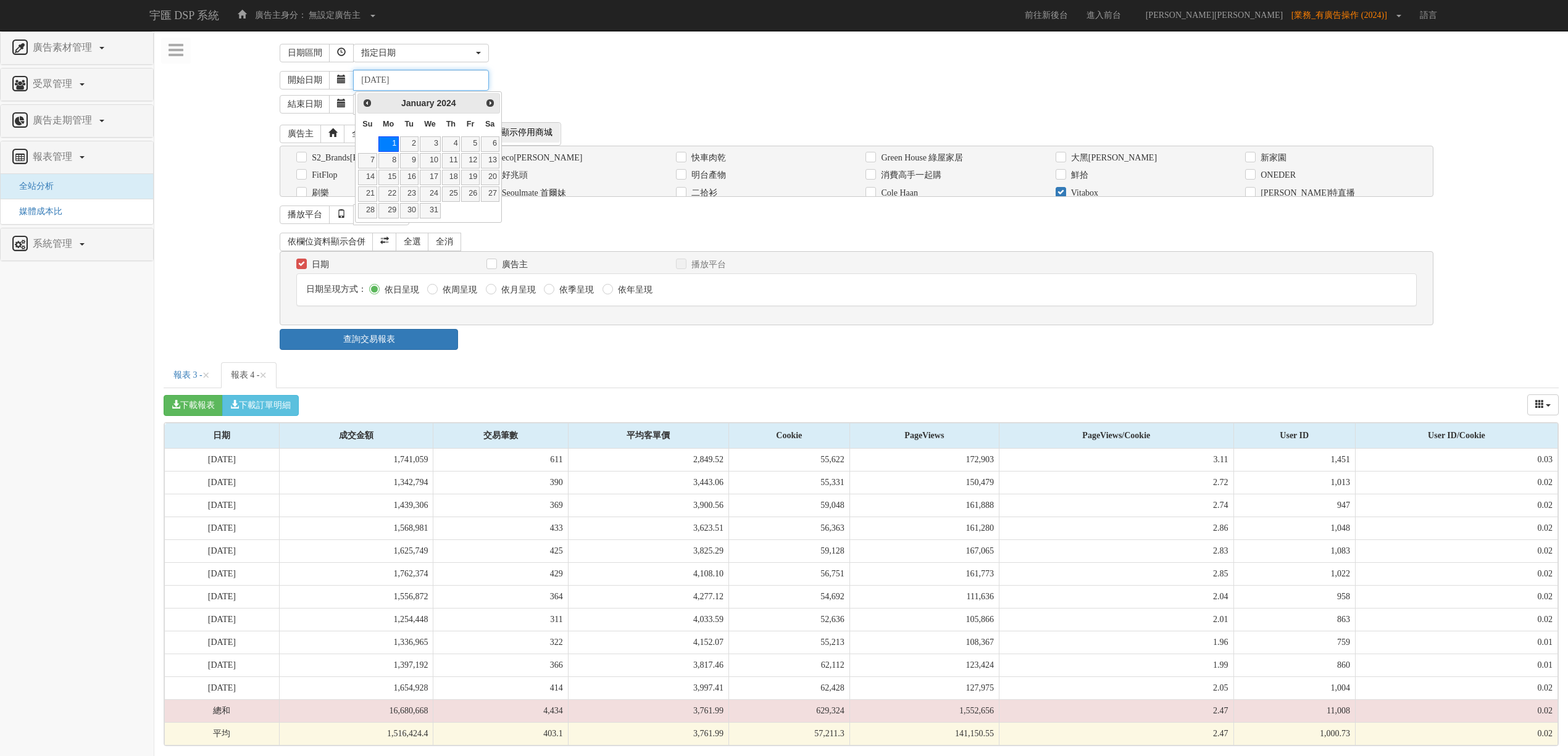
click at [398, 82] on input "[DATE]" at bounding box center [421, 80] width 135 height 21
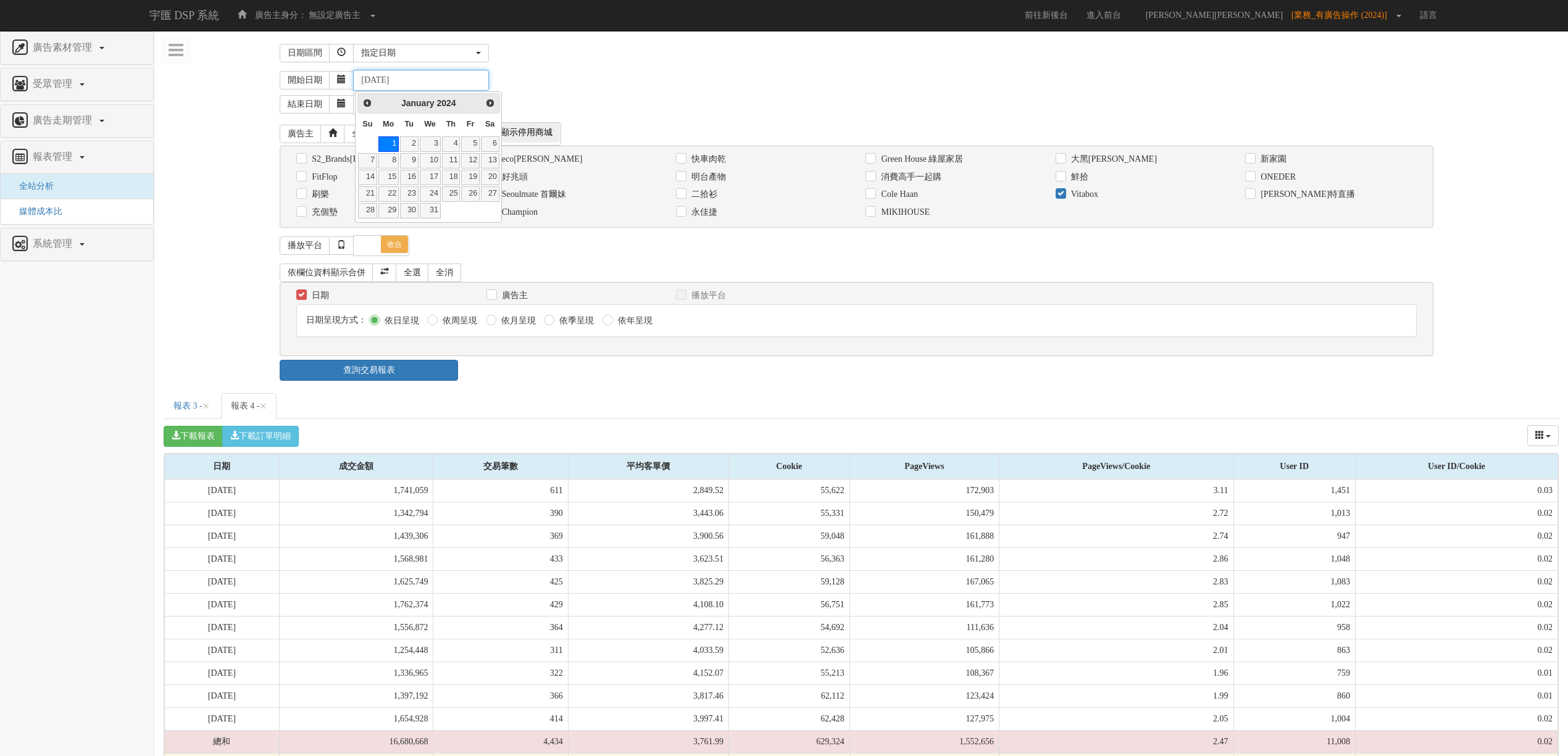
click at [396, 80] on input "[DATE]" at bounding box center [421, 80] width 135 height 21
type input "[DATE]"
drag, startPoint x: 554, startPoint y: 85, endPoint x: 512, endPoint y: 94, distance: 43.0
click at [553, 86] on div "開始日期 [DATE]" at bounding box center [919, 80] width 1279 height 21
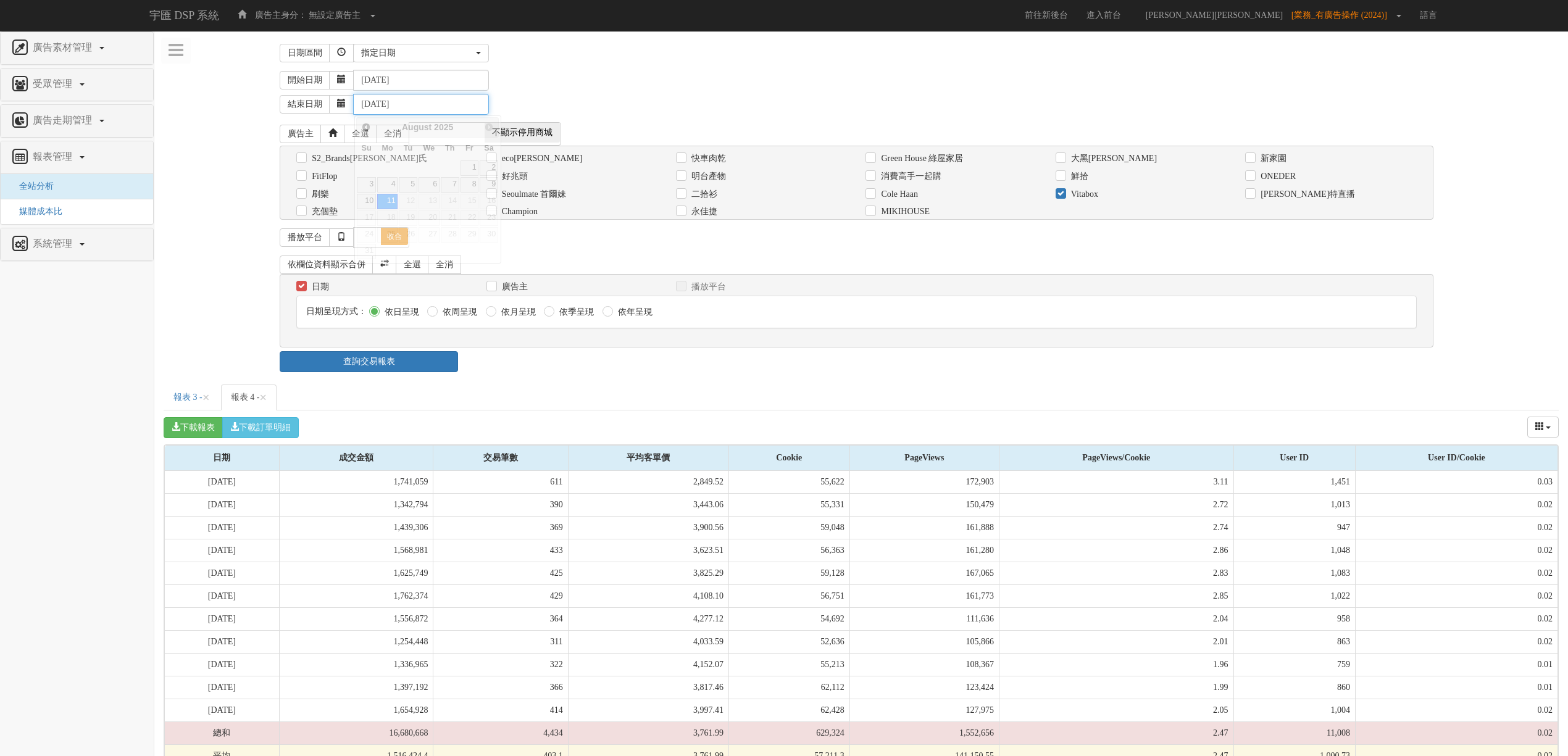
click at [383, 104] on input "[DATE]" at bounding box center [421, 104] width 135 height 21
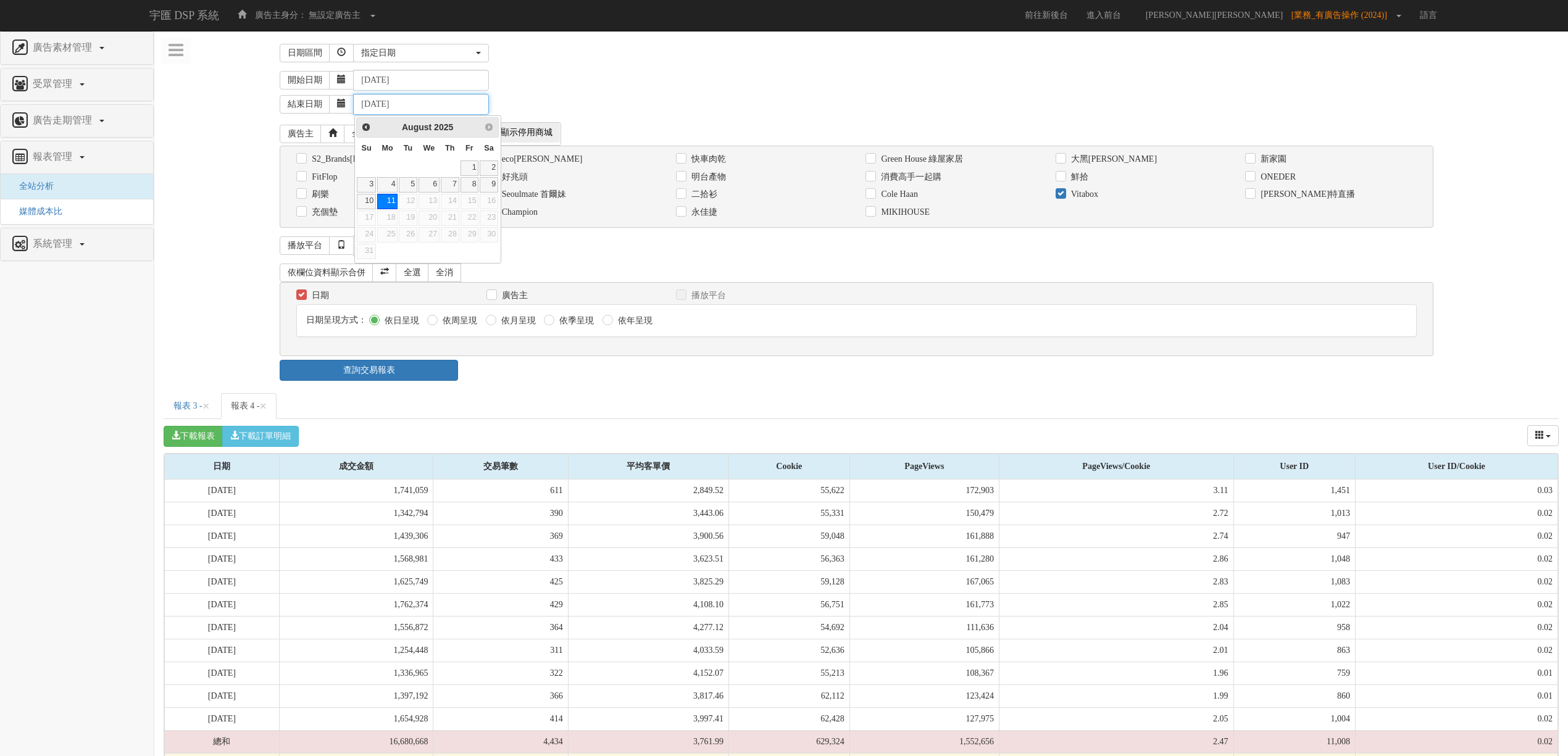
type input "[DATE]"
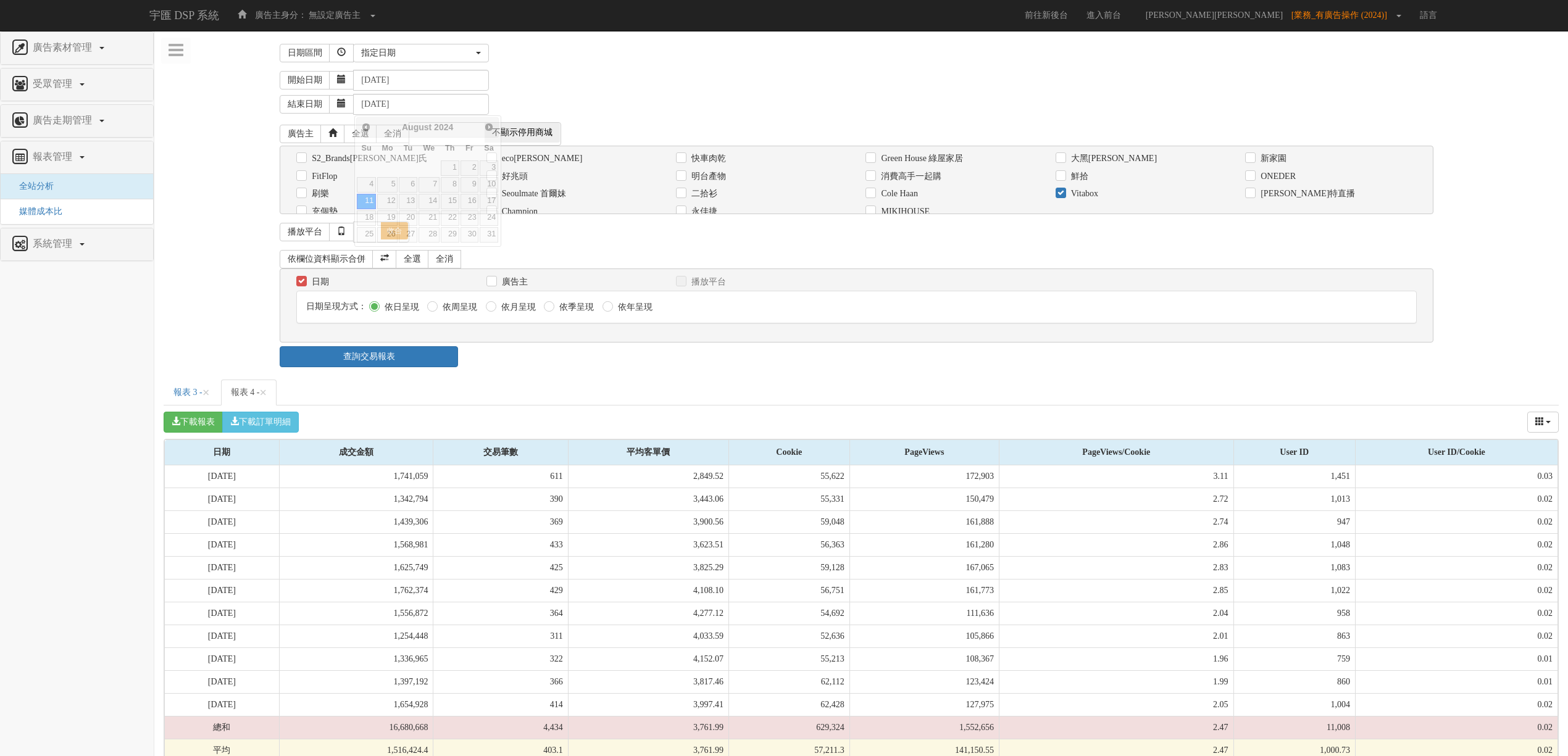
click at [684, 92] on div "結束日期 [DATE]" at bounding box center [919, 103] width 1279 height 24
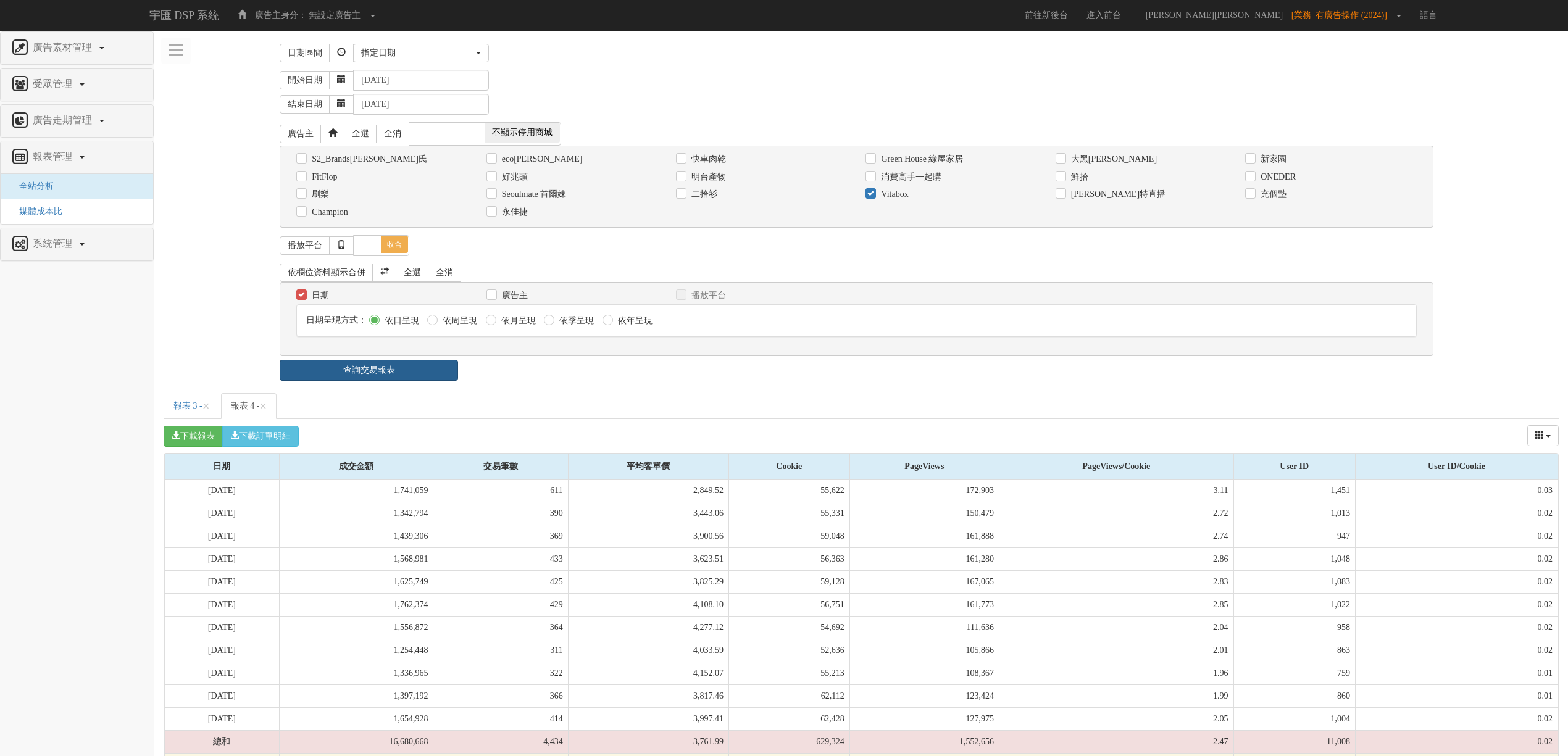
drag, startPoint x: 450, startPoint y: 367, endPoint x: 471, endPoint y: 367, distance: 21.0
click at [448, 367] on link "查詢交易報表" at bounding box center [369, 370] width 178 height 21
click at [531, 367] on div "查詢交易報表" at bounding box center [861, 370] width 1181 height 21
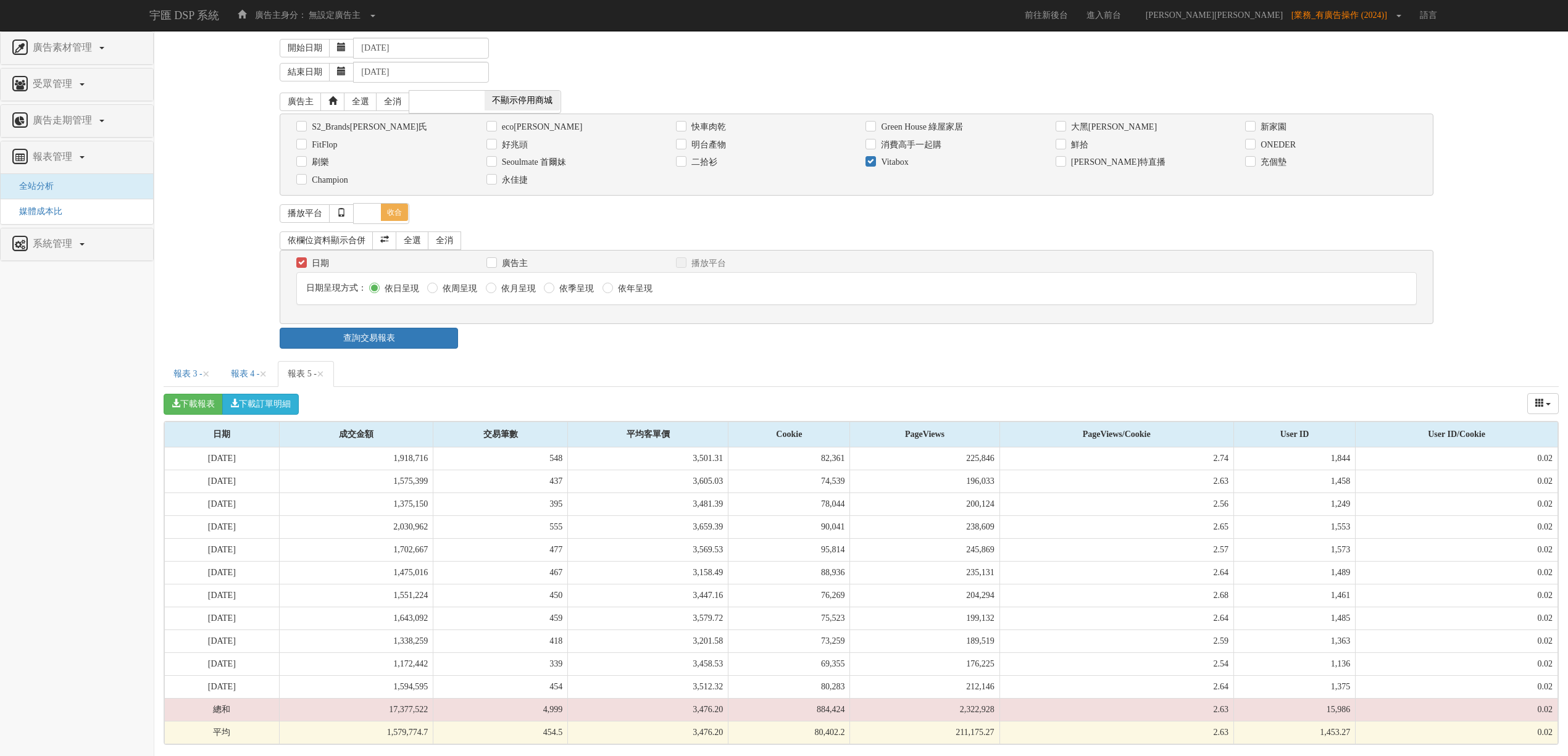
scroll to position [41, 0]
click at [245, 366] on link "報表 4 - ×" at bounding box center [249, 373] width 56 height 26
click at [313, 362] on link "報表 5 - ×" at bounding box center [306, 373] width 56 height 26
click at [258, 360] on link "報表 4 - ×" at bounding box center [249, 373] width 56 height 26
click at [319, 371] on link "報表 5 - ×" at bounding box center [306, 373] width 56 height 26
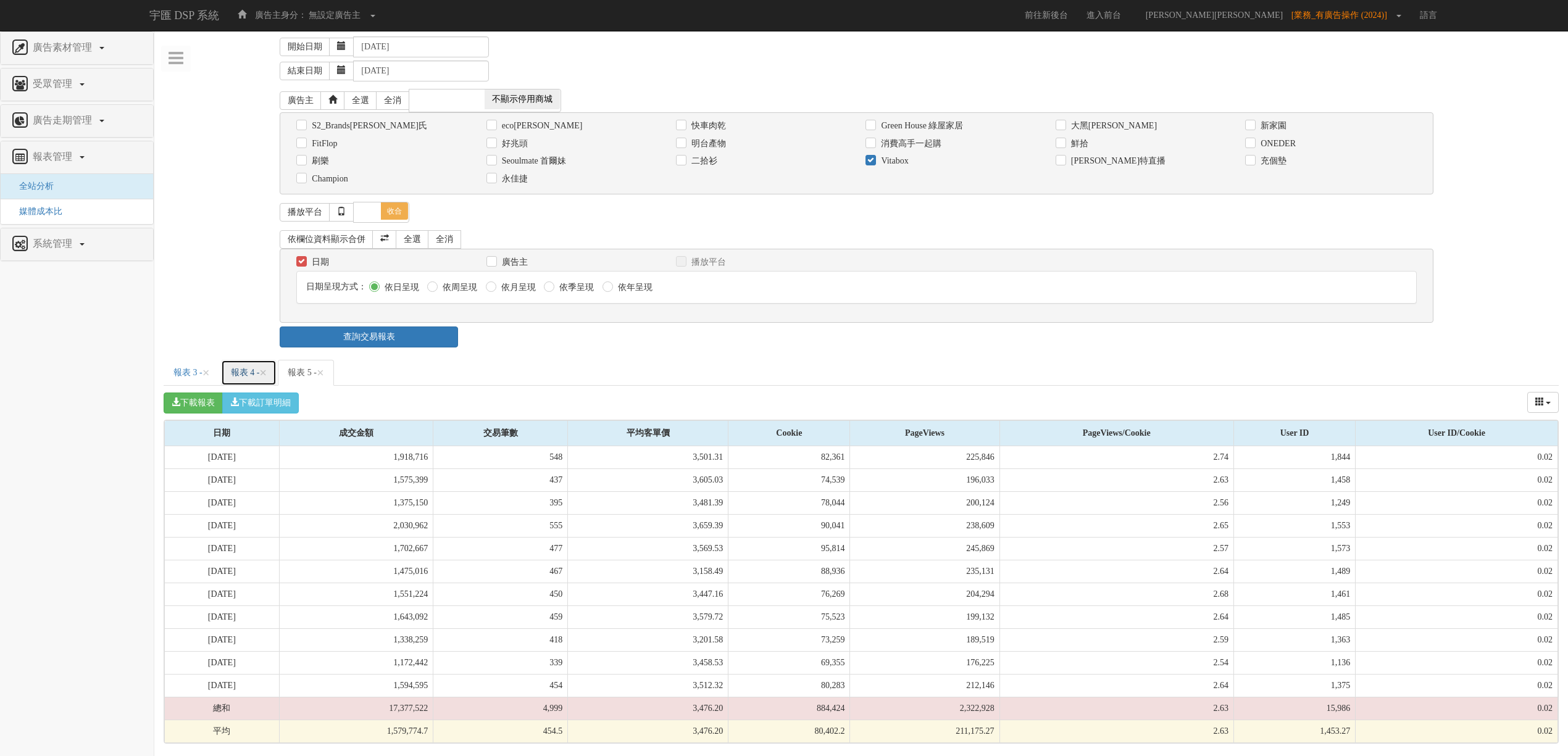
click at [247, 362] on link "報表 4 - ×" at bounding box center [249, 373] width 56 height 26
click at [317, 367] on link "報表 5 - ×" at bounding box center [306, 373] width 56 height 26
click at [264, 363] on link "報表 4 - ×" at bounding box center [249, 373] width 56 height 26
click at [324, 360] on link "報表 5 - ×" at bounding box center [306, 373] width 56 height 26
click at [254, 363] on link "報表 4 - ×" at bounding box center [249, 373] width 56 height 26
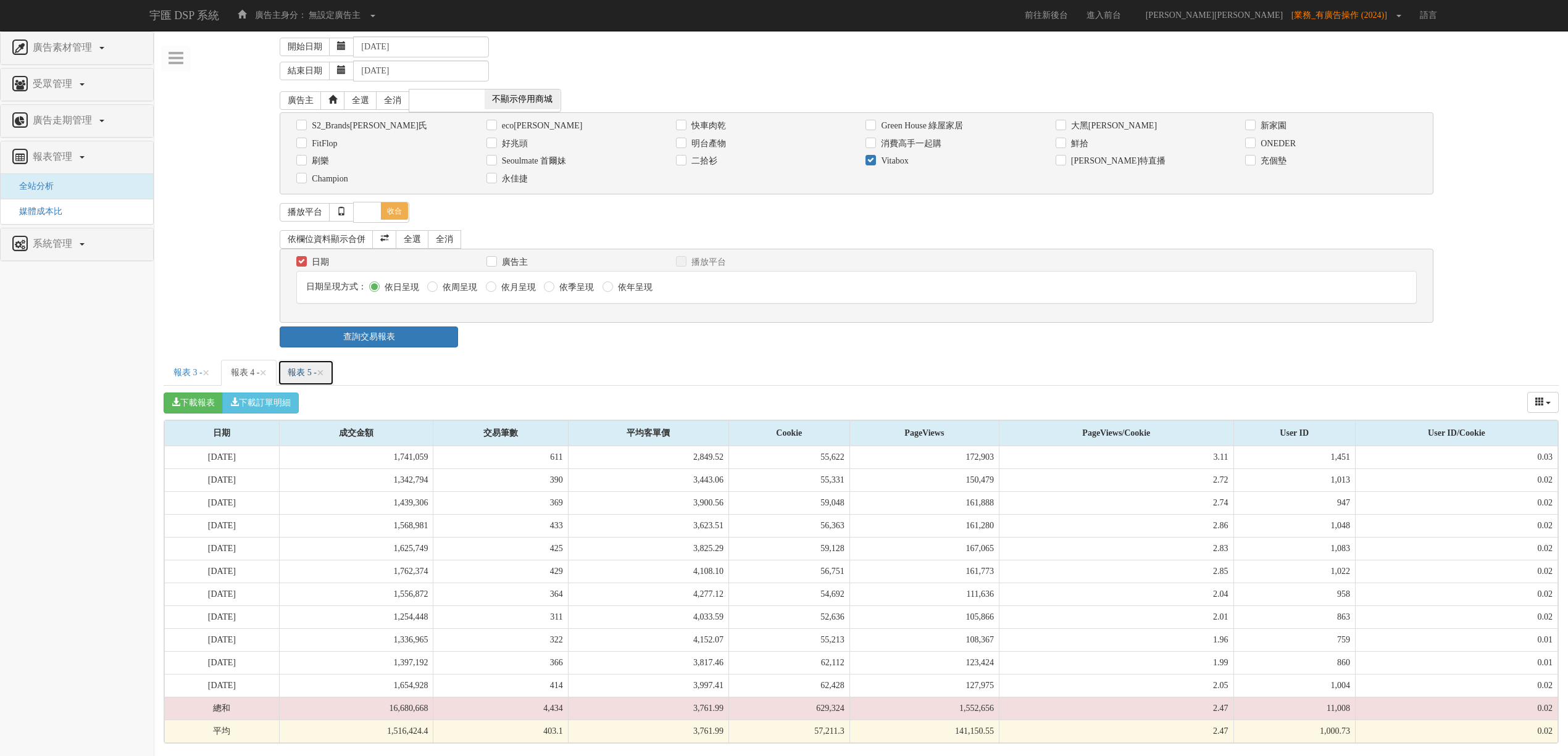
click at [312, 365] on link "報表 5 - ×" at bounding box center [306, 373] width 56 height 26
click at [262, 367] on link "報表 4 - ×" at bounding box center [249, 373] width 56 height 26
